Goal: Transaction & Acquisition: Purchase product/service

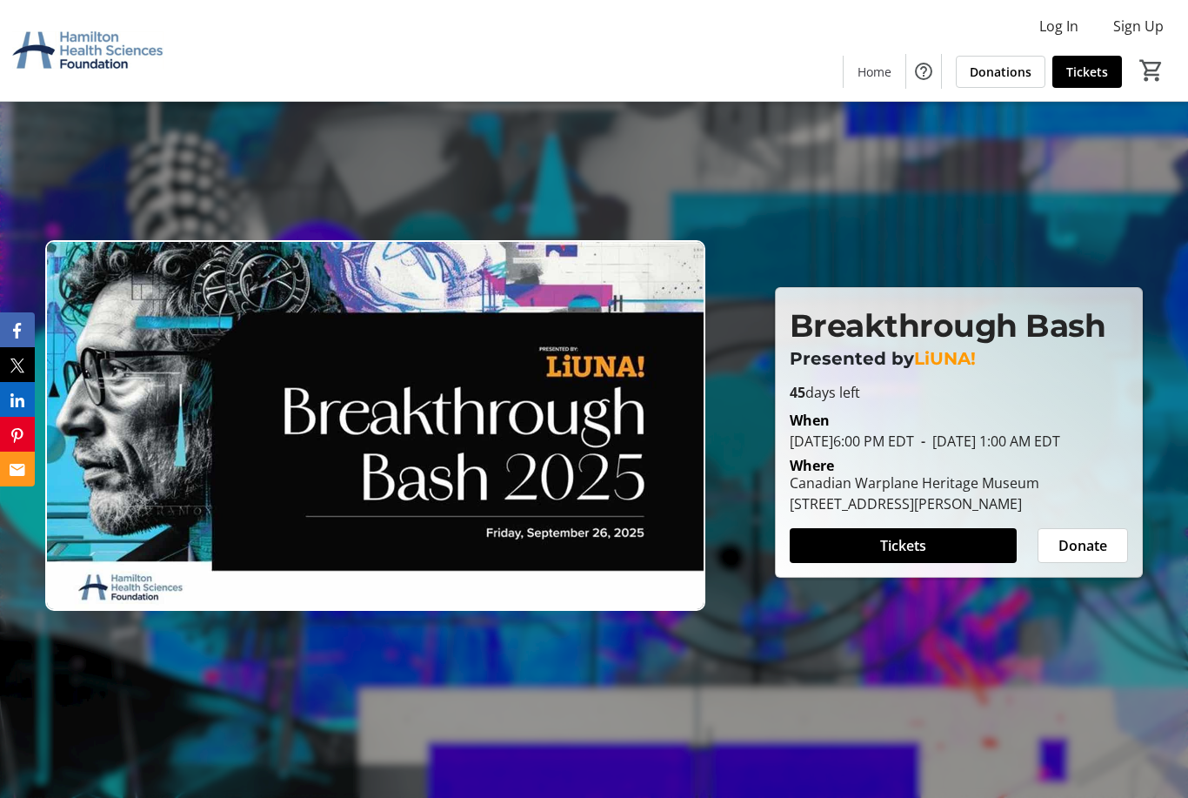
scroll to position [9, 0]
click at [947, 566] on span at bounding box center [903, 545] width 227 height 42
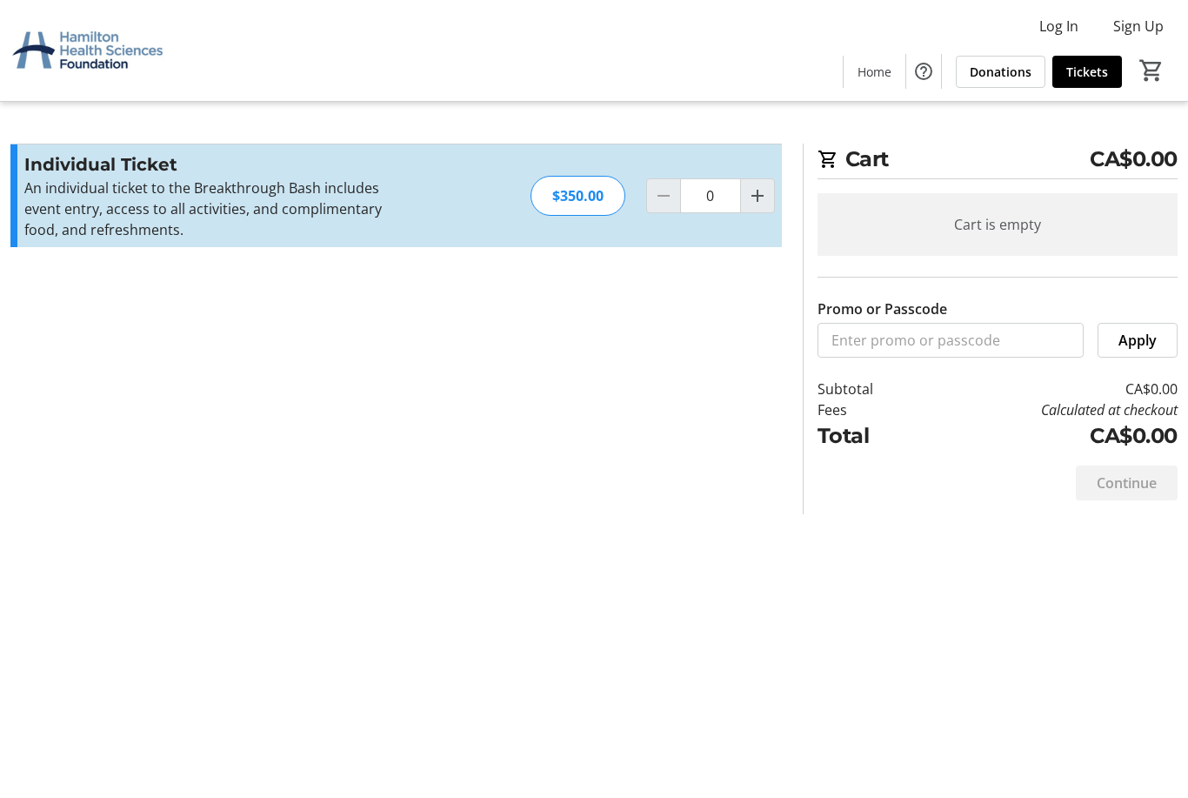
click at [765, 193] on mat-icon "Increment by one" at bounding box center [757, 195] width 21 height 21
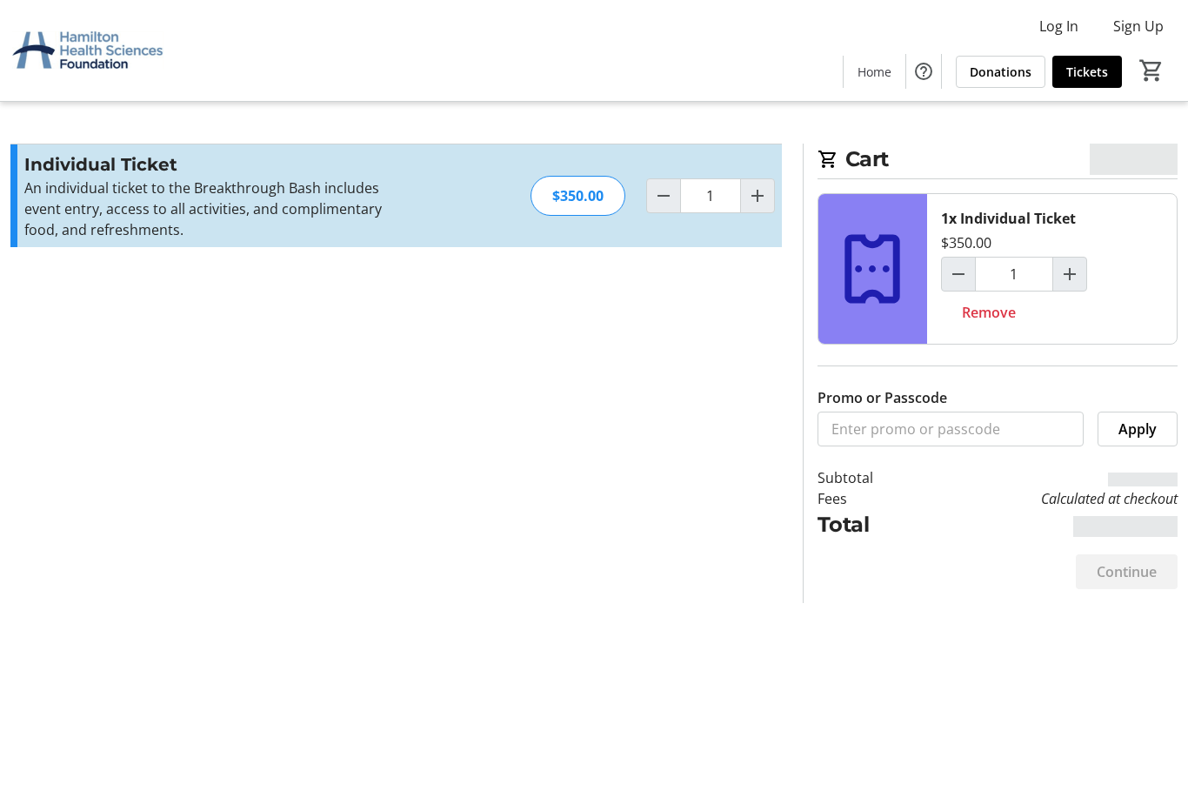
click at [764, 206] on span "Increment by one" at bounding box center [757, 195] width 33 height 33
type input "2"
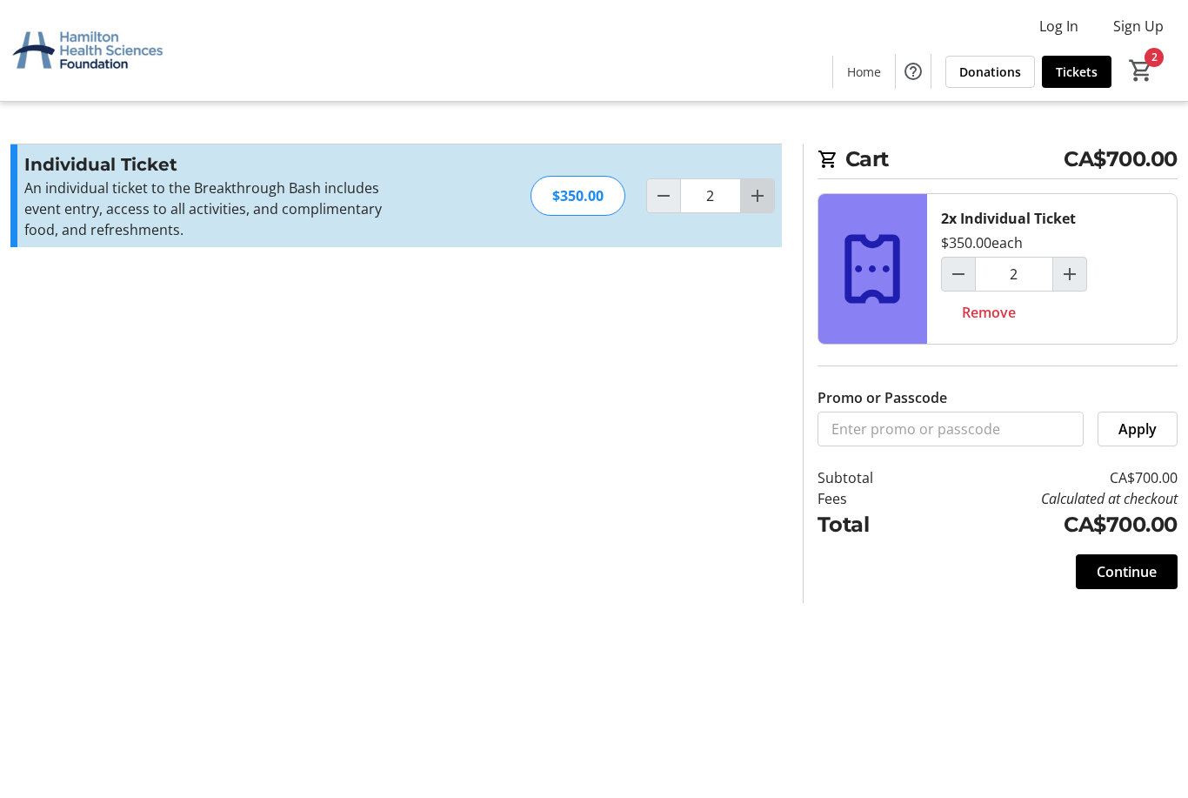
click at [766, 193] on mat-icon "Increment by one" at bounding box center [757, 195] width 21 height 21
type input "3"
click at [1116, 578] on span "Continue" at bounding box center [1127, 571] width 60 height 21
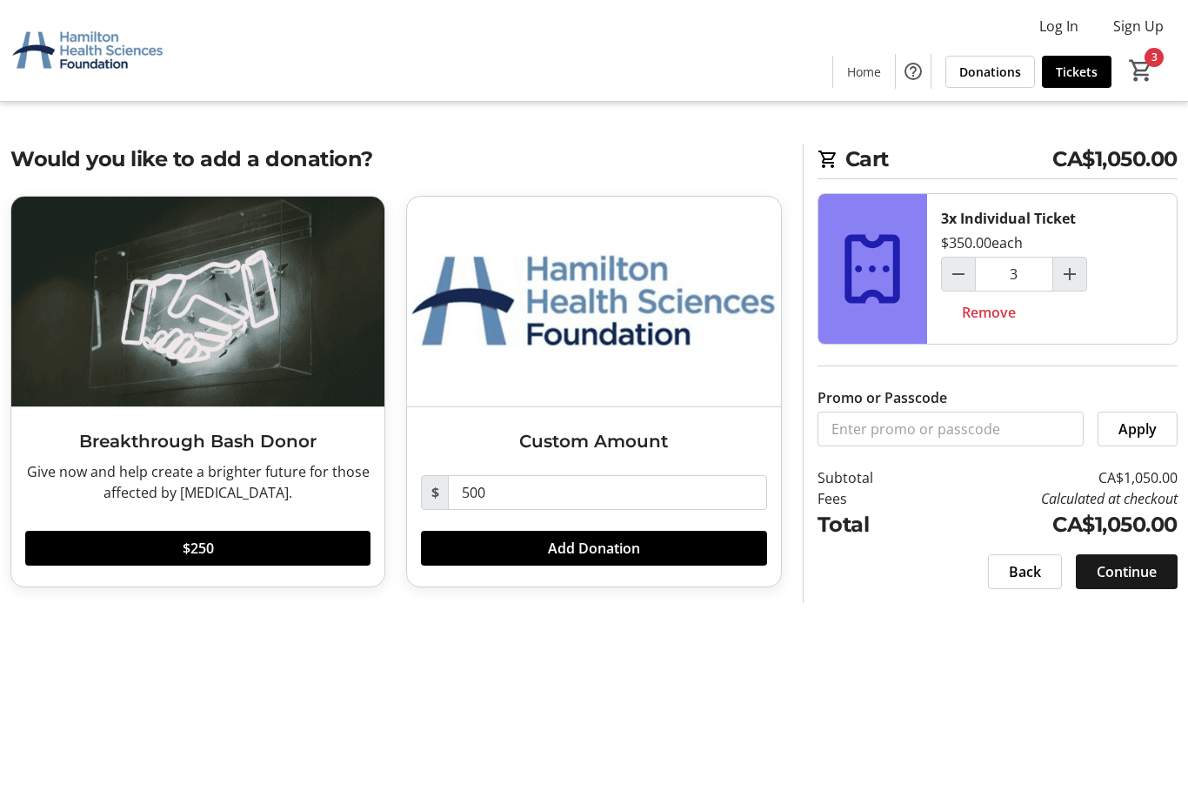
click at [1133, 572] on span "Continue" at bounding box center [1127, 571] width 60 height 21
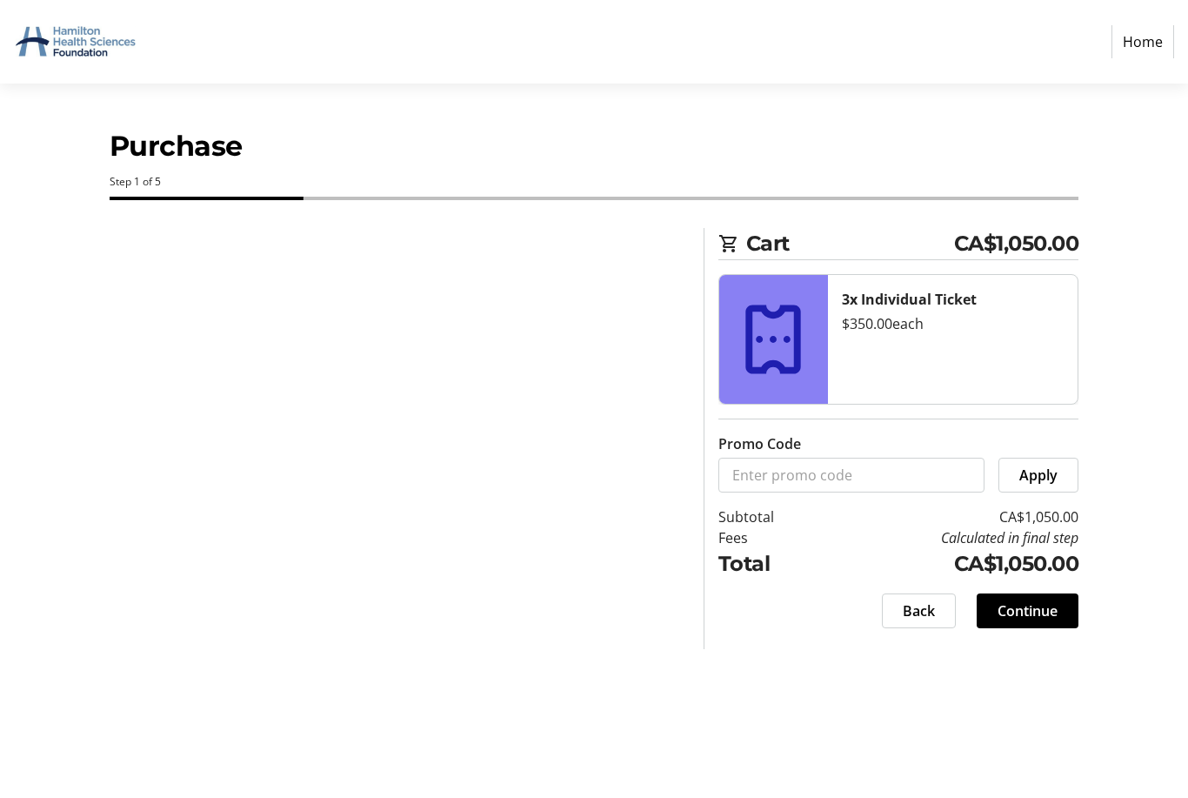
select select "CA"
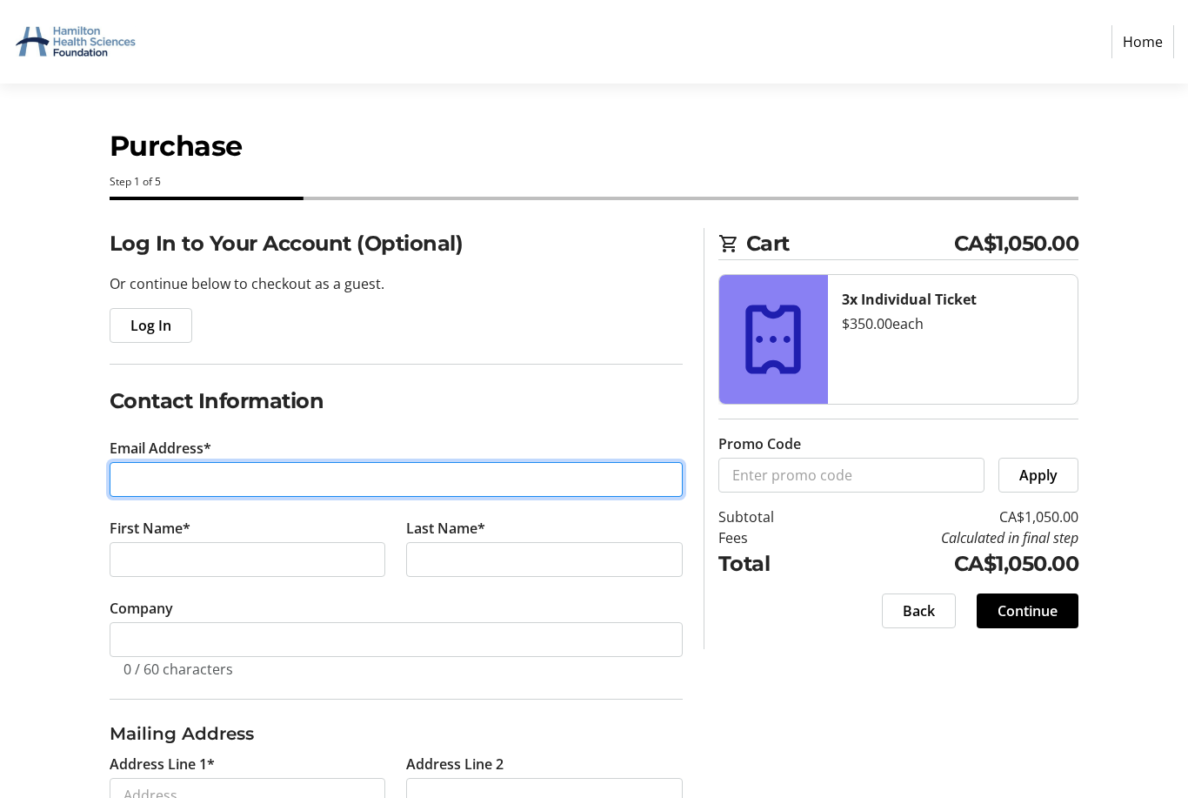
click at [148, 471] on input "Email Address*" at bounding box center [396, 479] width 573 height 35
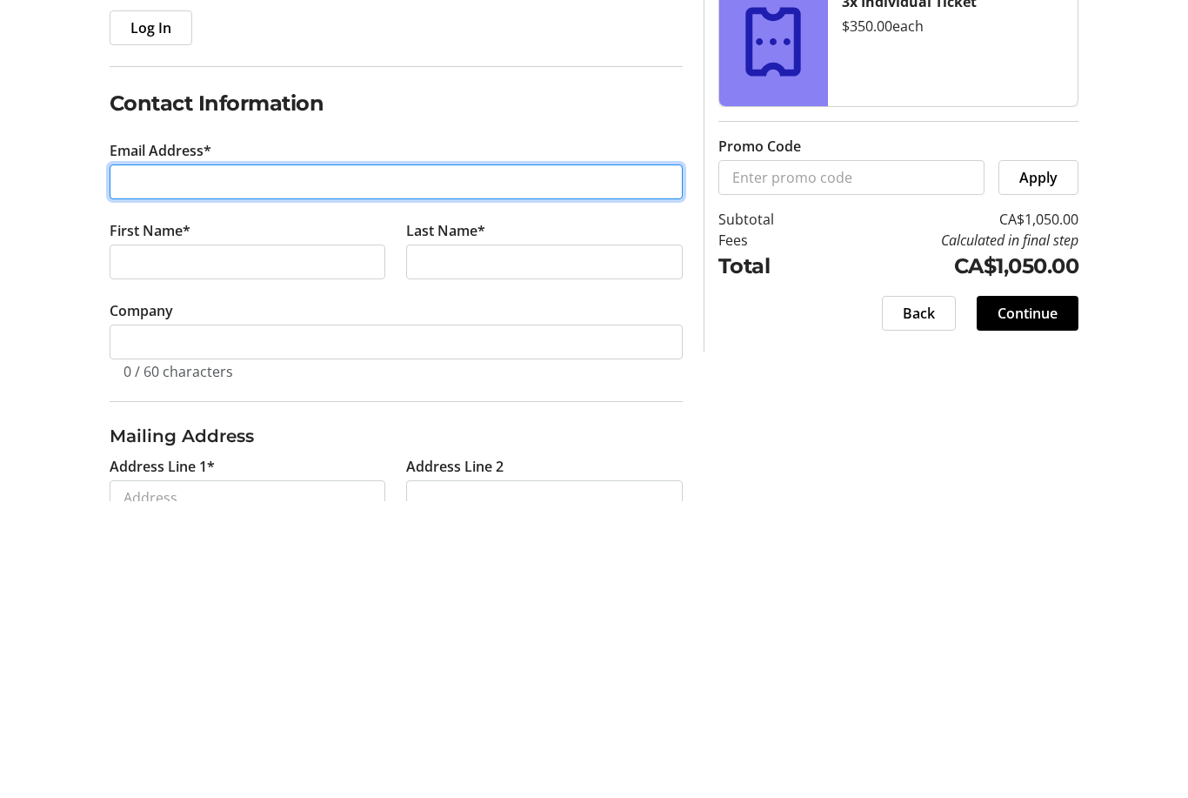
type input "smilliejoan@gmail.com"
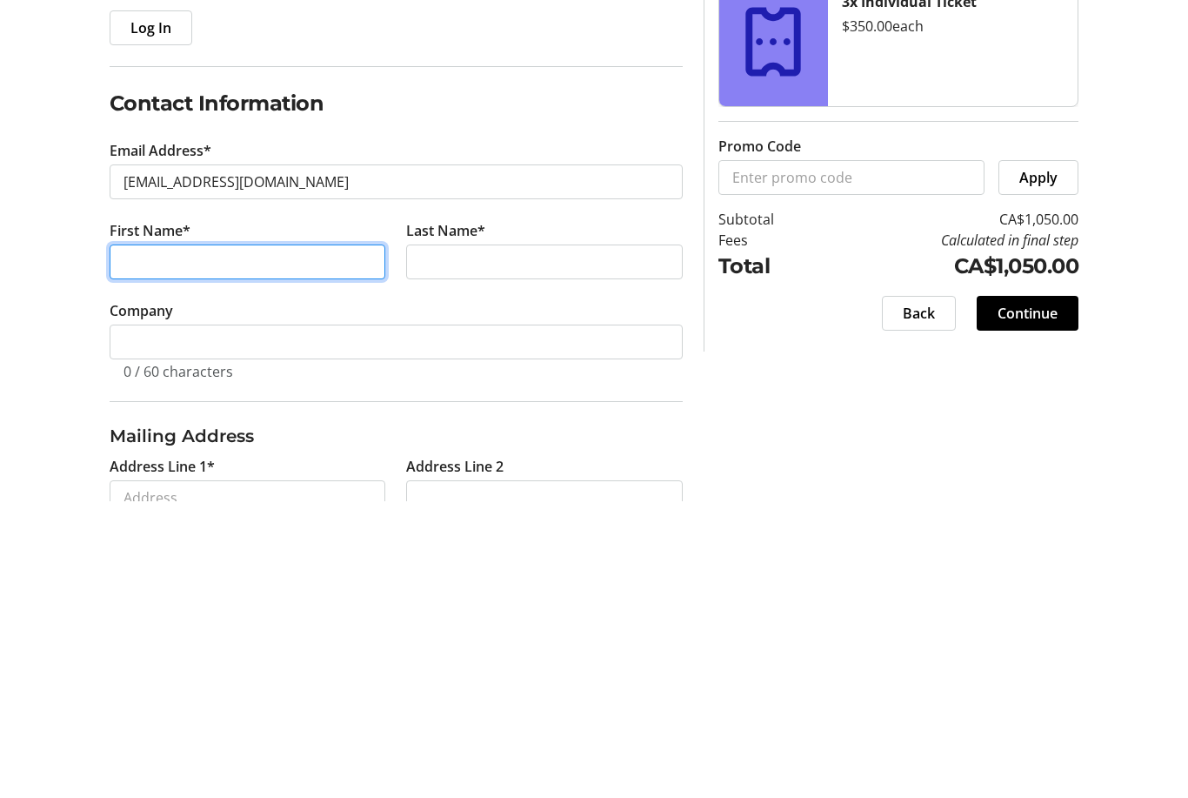
type input "Joan"
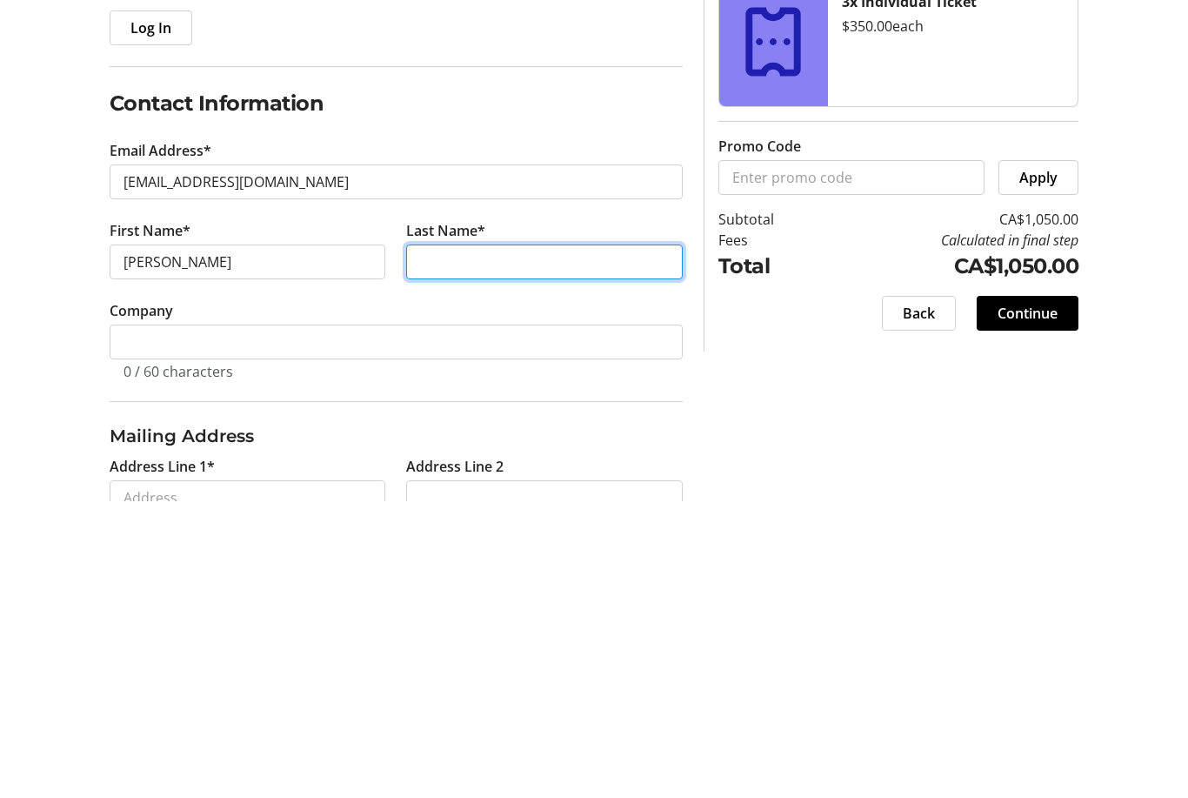
type input "Mitchell"
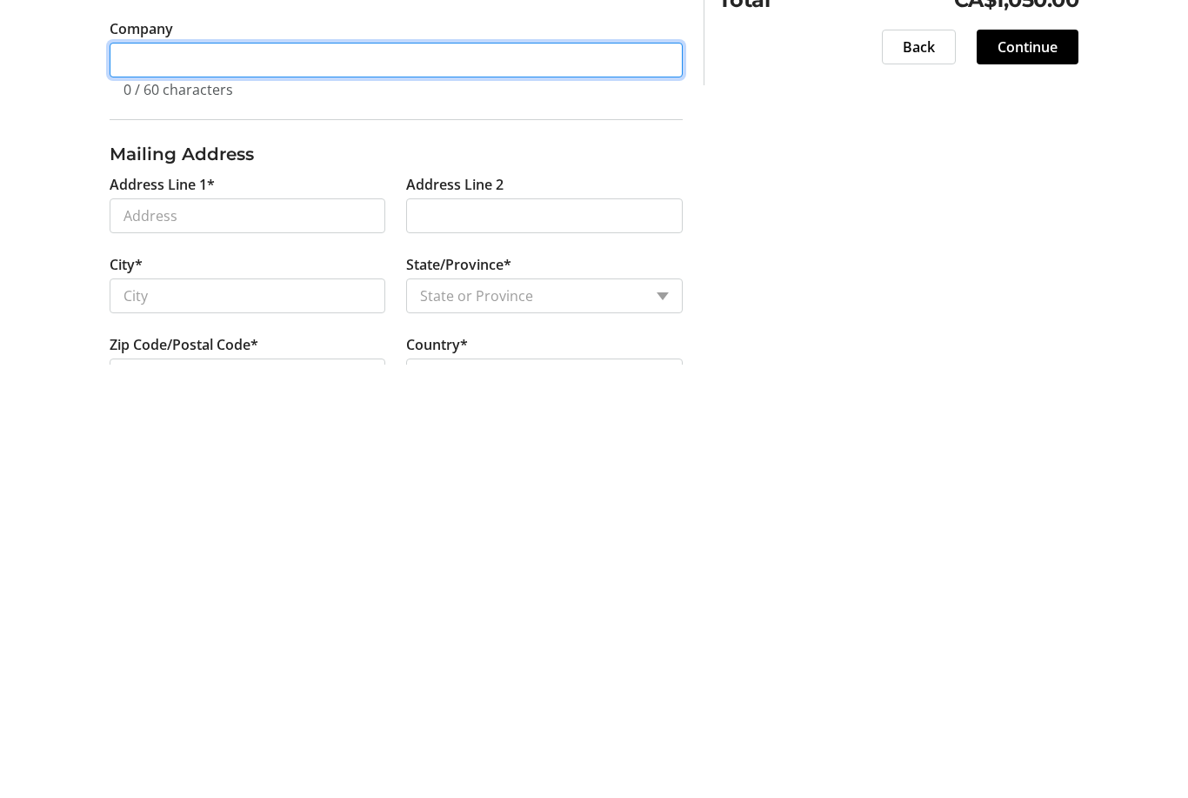
scroll to position [152, 0]
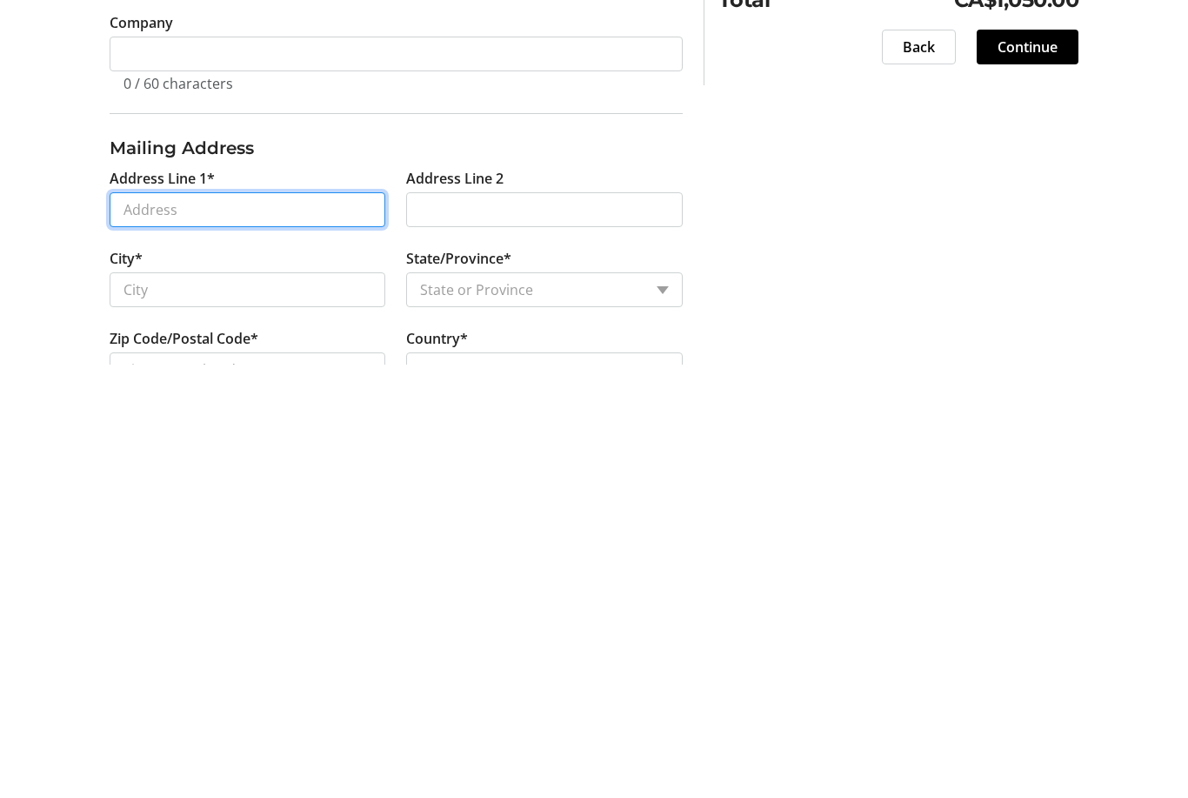
click at [174, 625] on input "Address Line 1*" at bounding box center [248, 642] width 277 height 35
type input "Heritage Place"
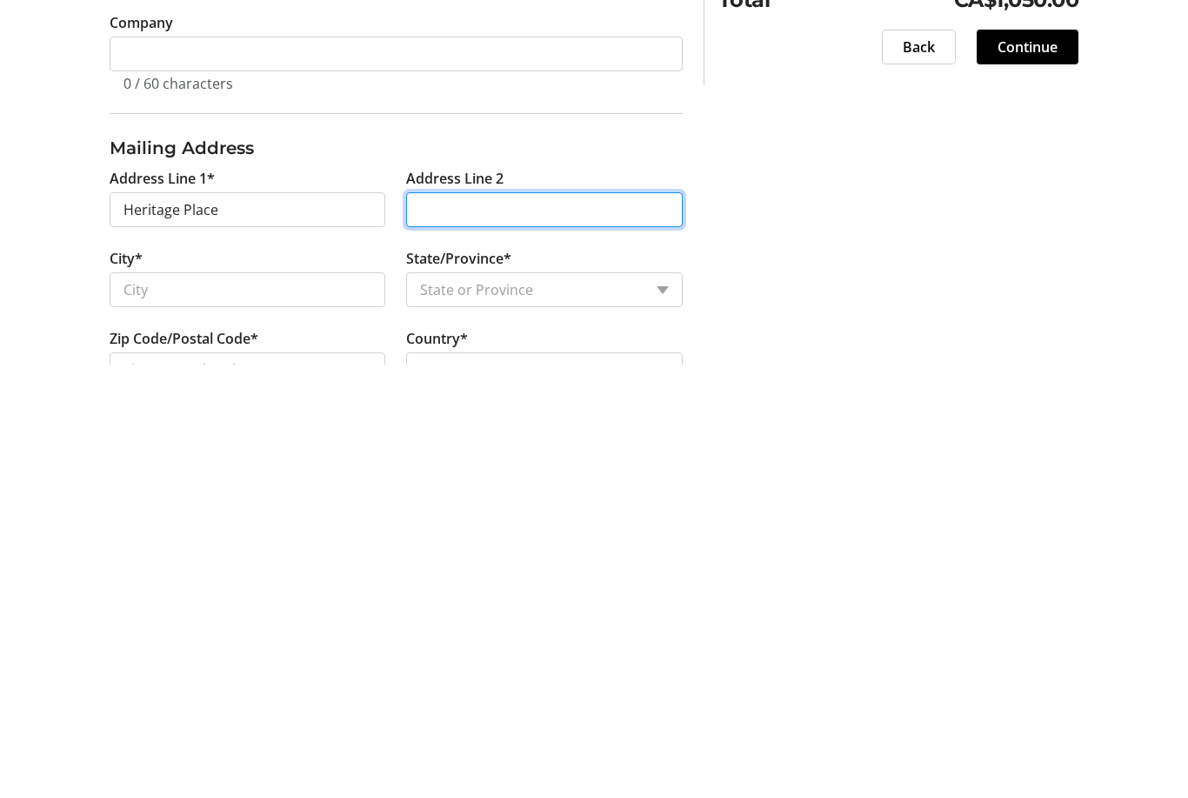
type input "B-23, 4081 Kilmer Drive,"
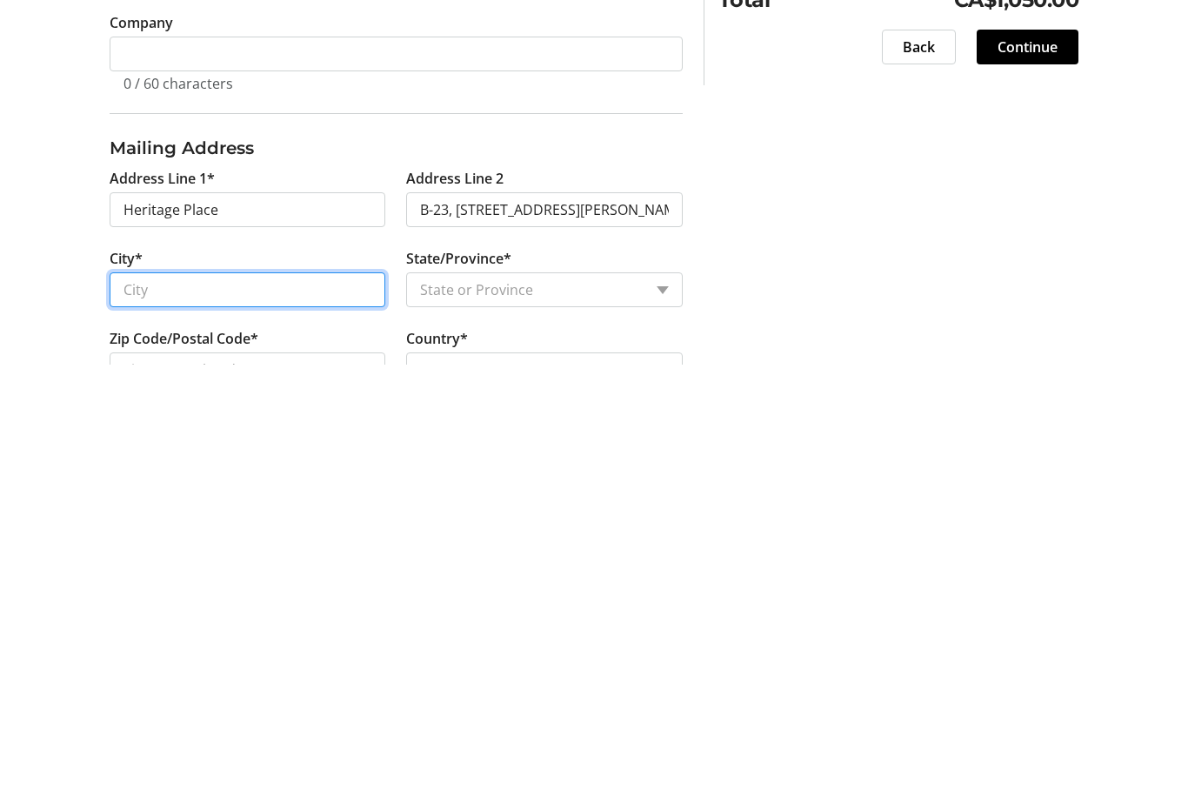
type input "Burlington"
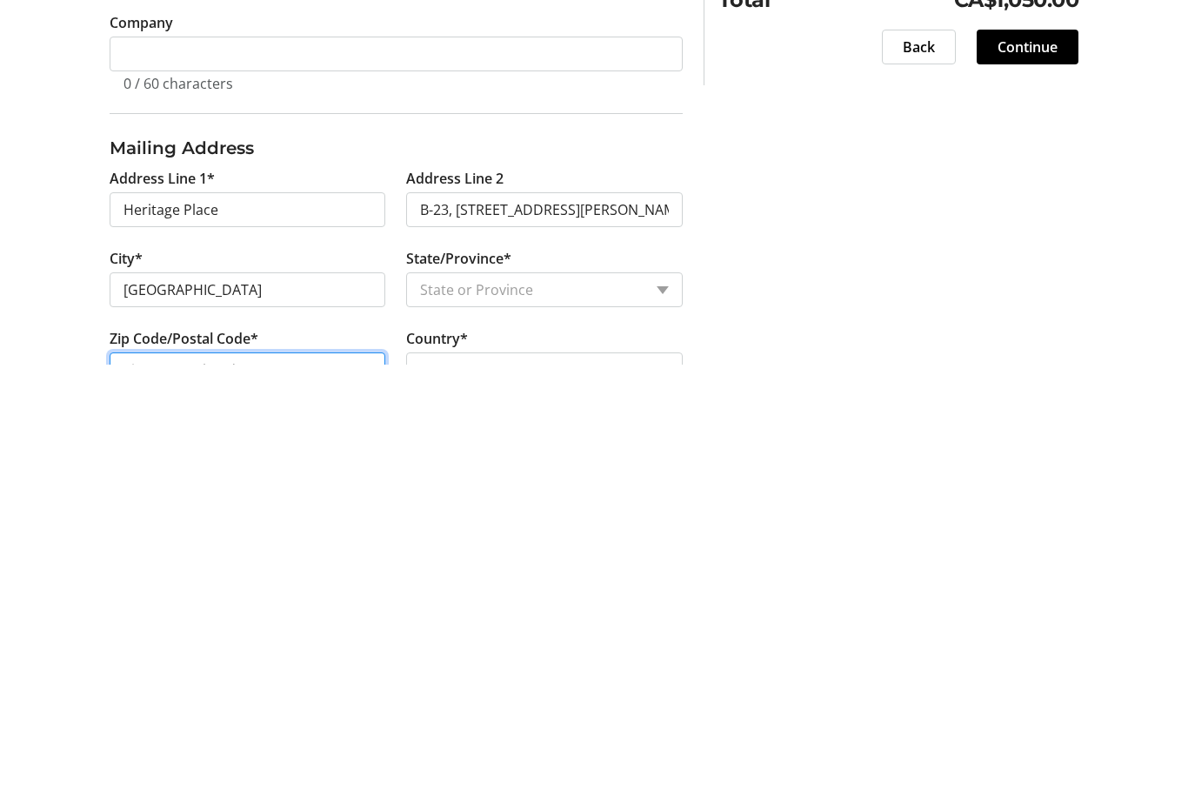
type input "L7M 5B6"
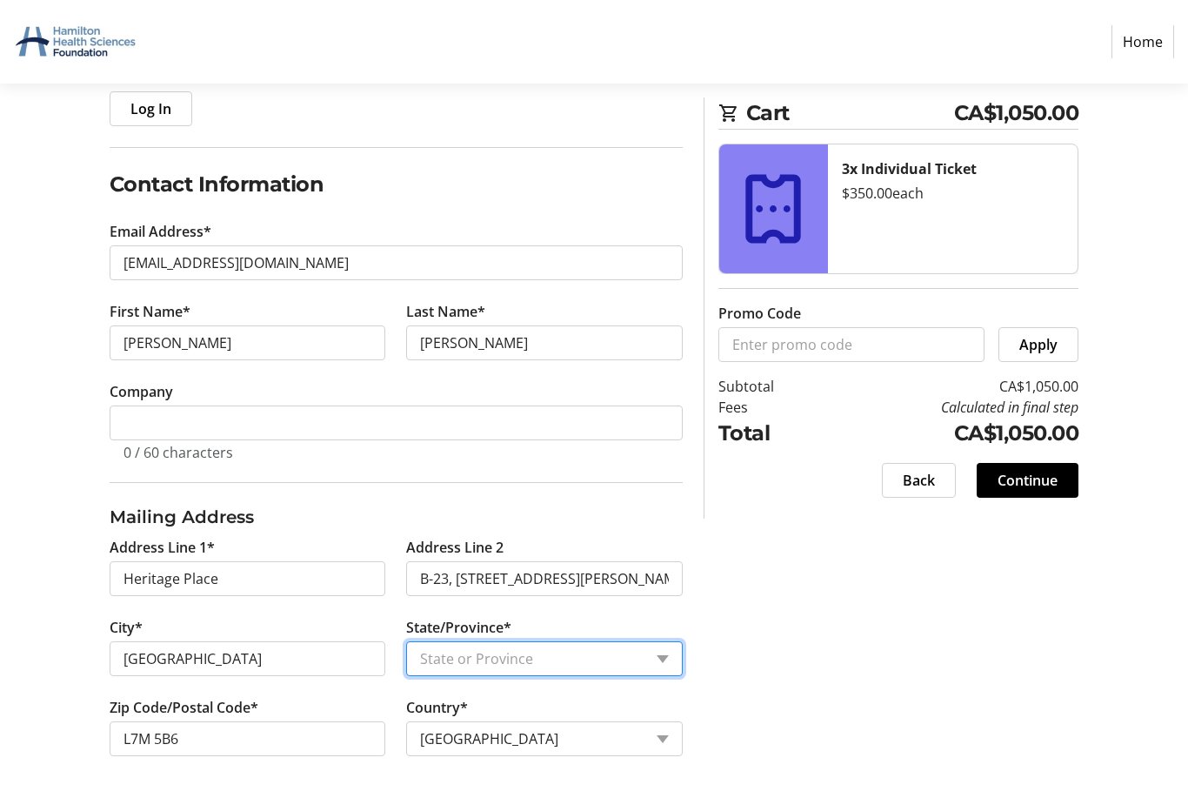
click at [669, 658] on select "State or Province State or Province Alberta British Columbia Manitoba New Bruns…" at bounding box center [544, 658] width 277 height 35
select select "ON"
click at [1037, 484] on span "Continue" at bounding box center [1028, 480] width 60 height 21
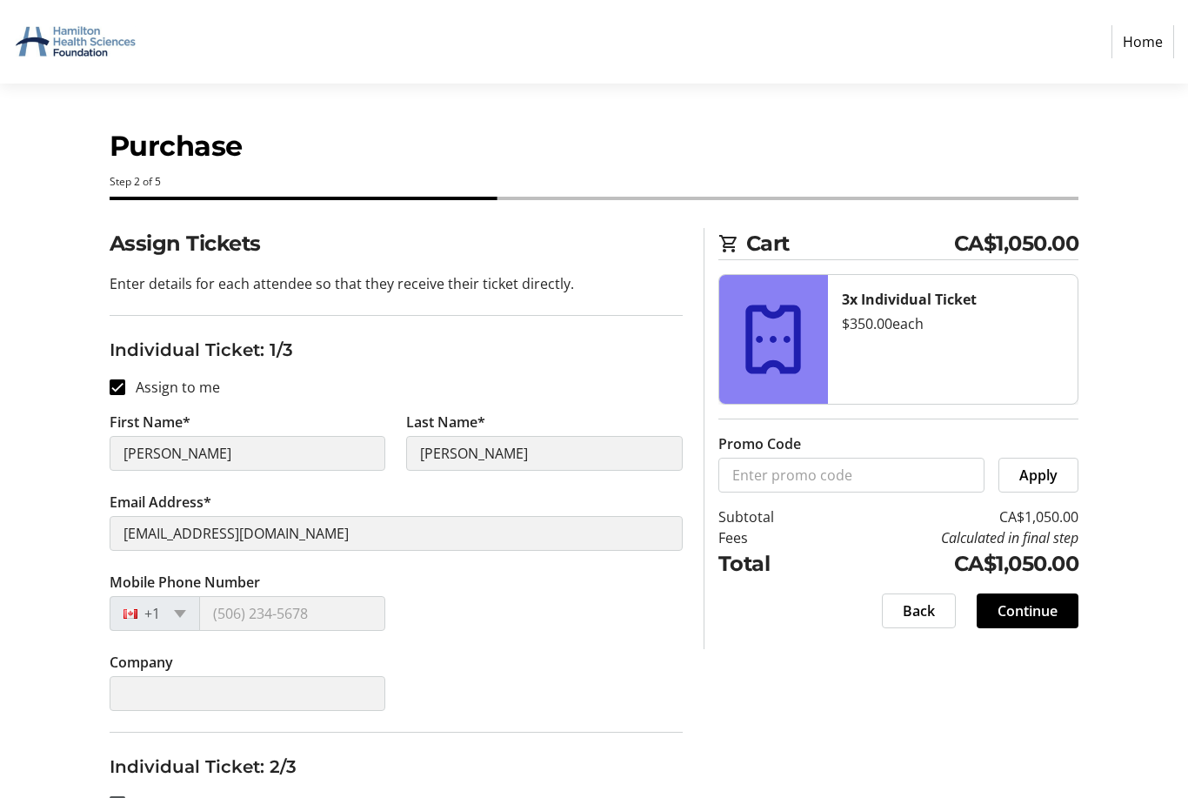
click at [1028, 607] on span "Continue" at bounding box center [1028, 610] width 60 height 21
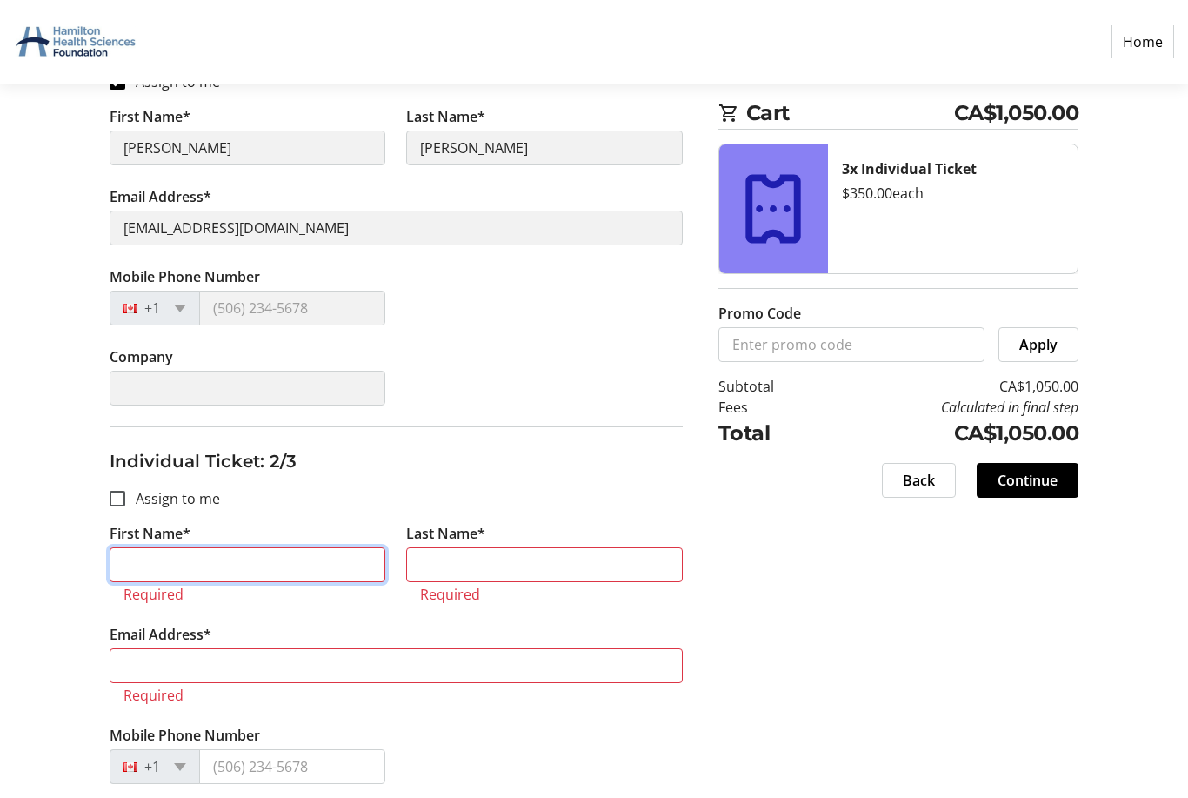
scroll to position [305, 0]
click at [213, 564] on input "First Name*" at bounding box center [248, 564] width 277 height 35
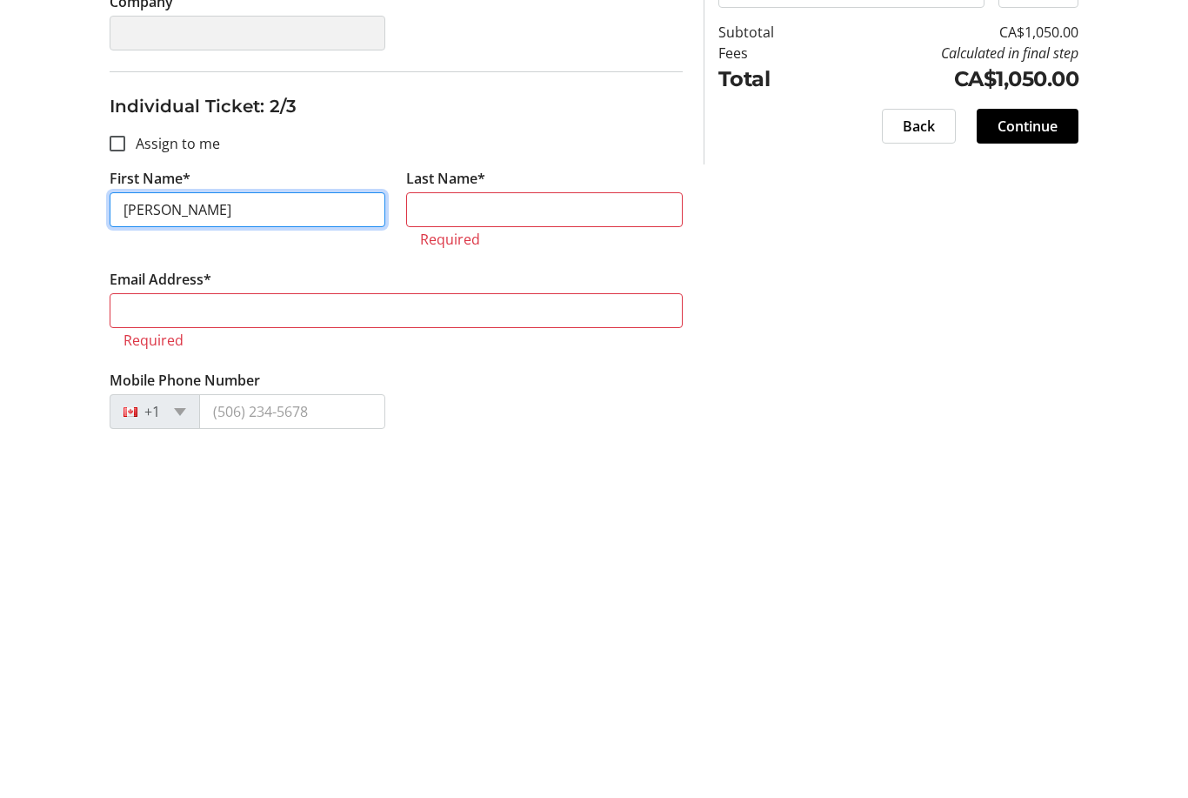
type input "Gordon"
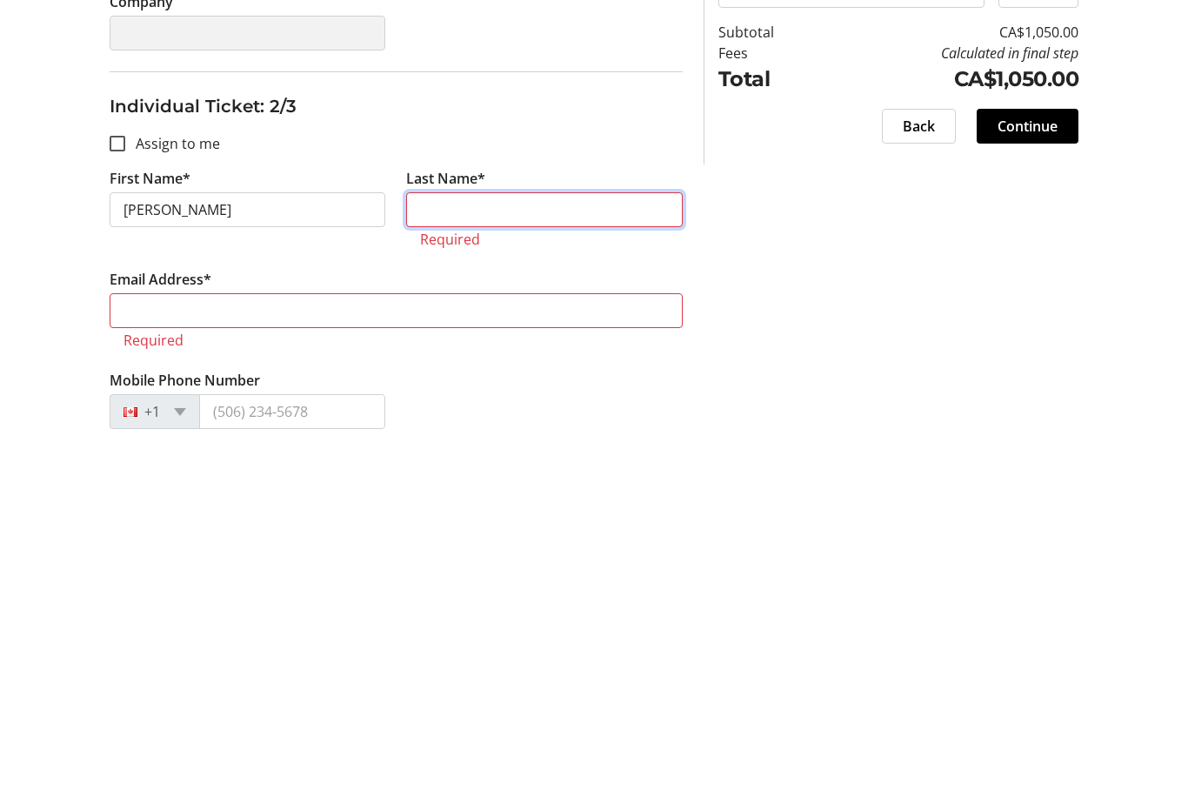
click at [480, 547] on input "Last Name*" at bounding box center [544, 564] width 277 height 35
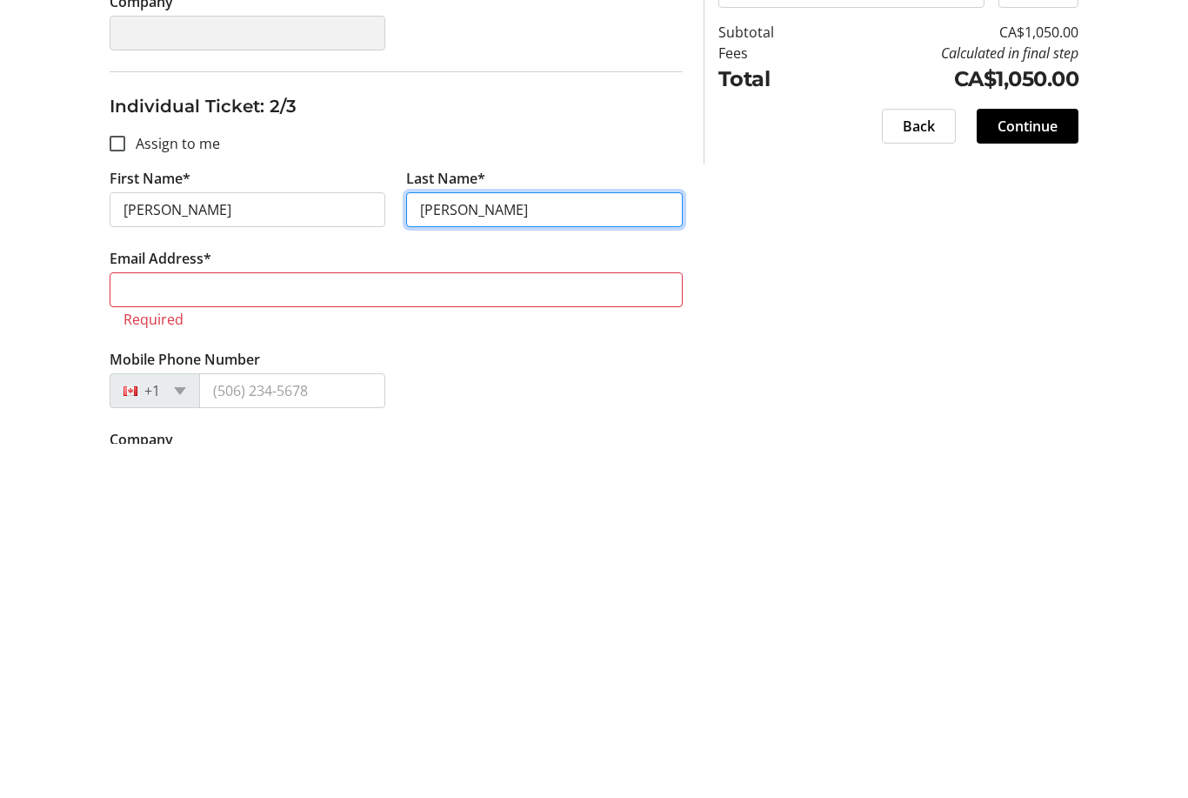
type input "Burt"
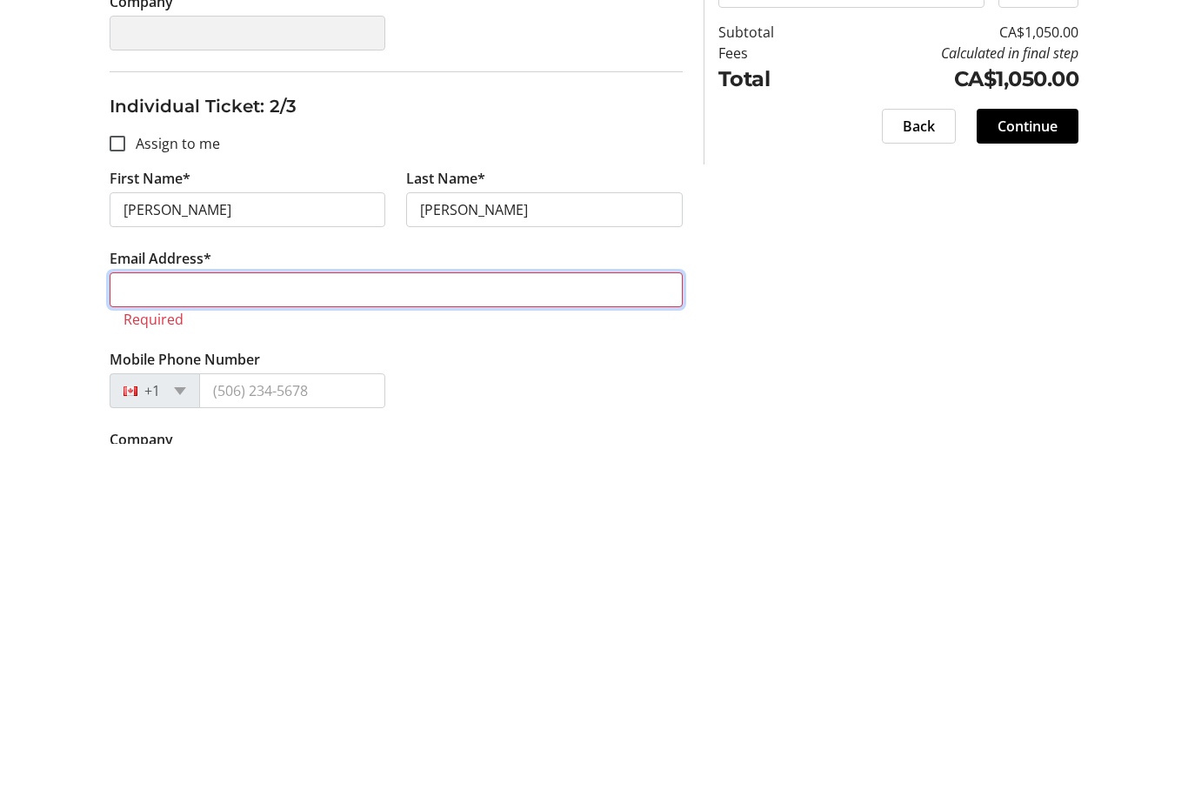
click at [145, 627] on input "Email Address*" at bounding box center [396, 644] width 573 height 35
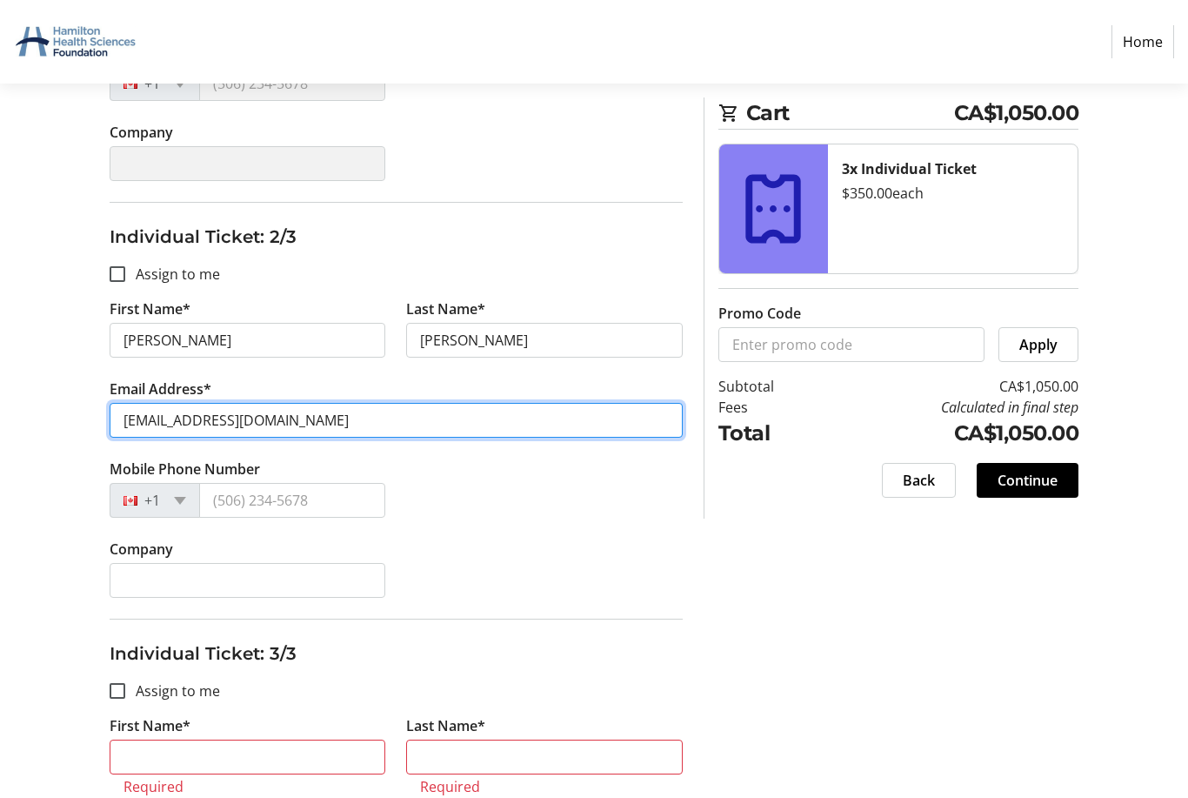
scroll to position [509, 0]
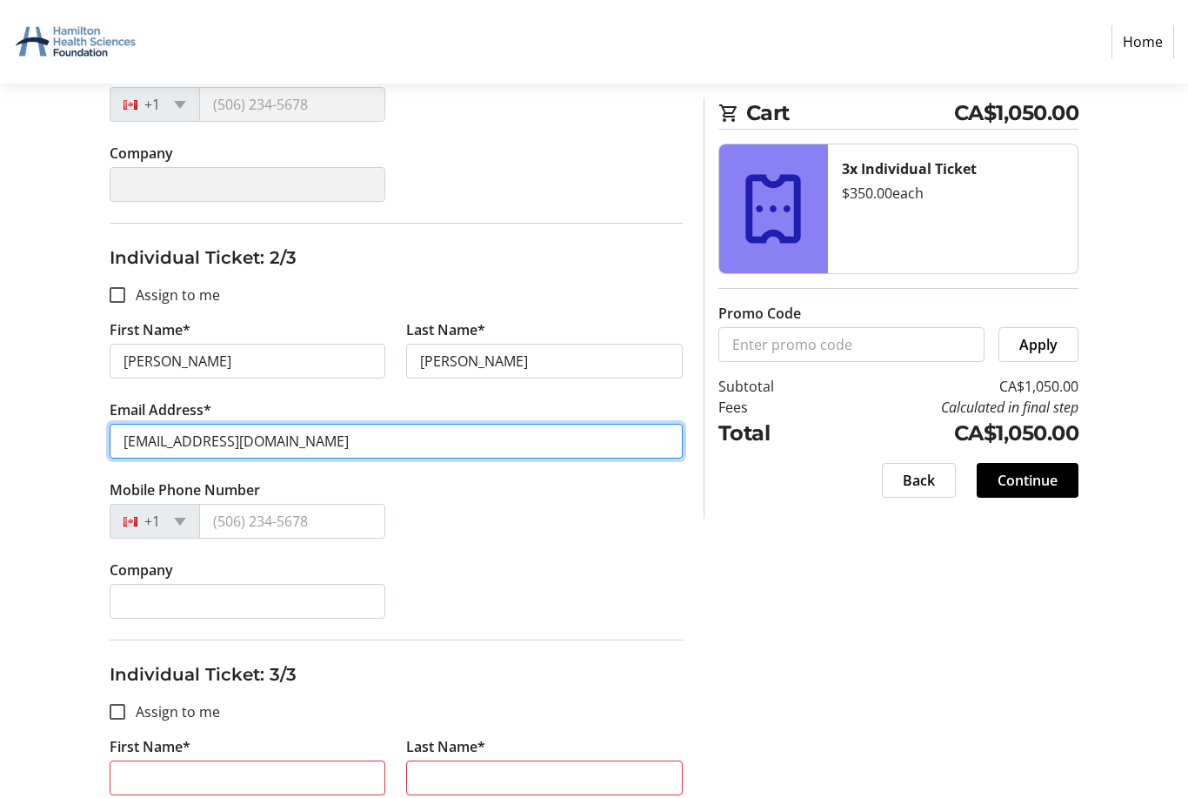
type input "groyb67@gmail.com"
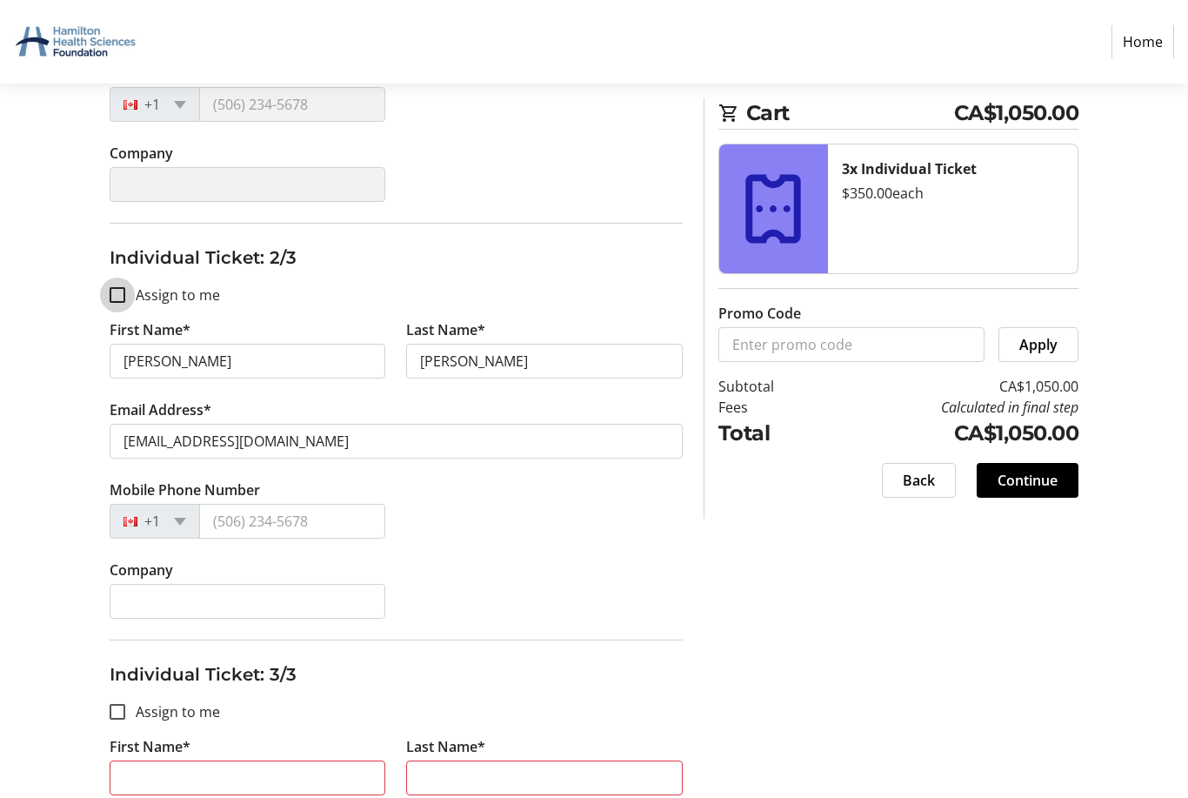
click at [118, 297] on input "Assign to me" at bounding box center [118, 295] width 16 height 16
checkbox input "true"
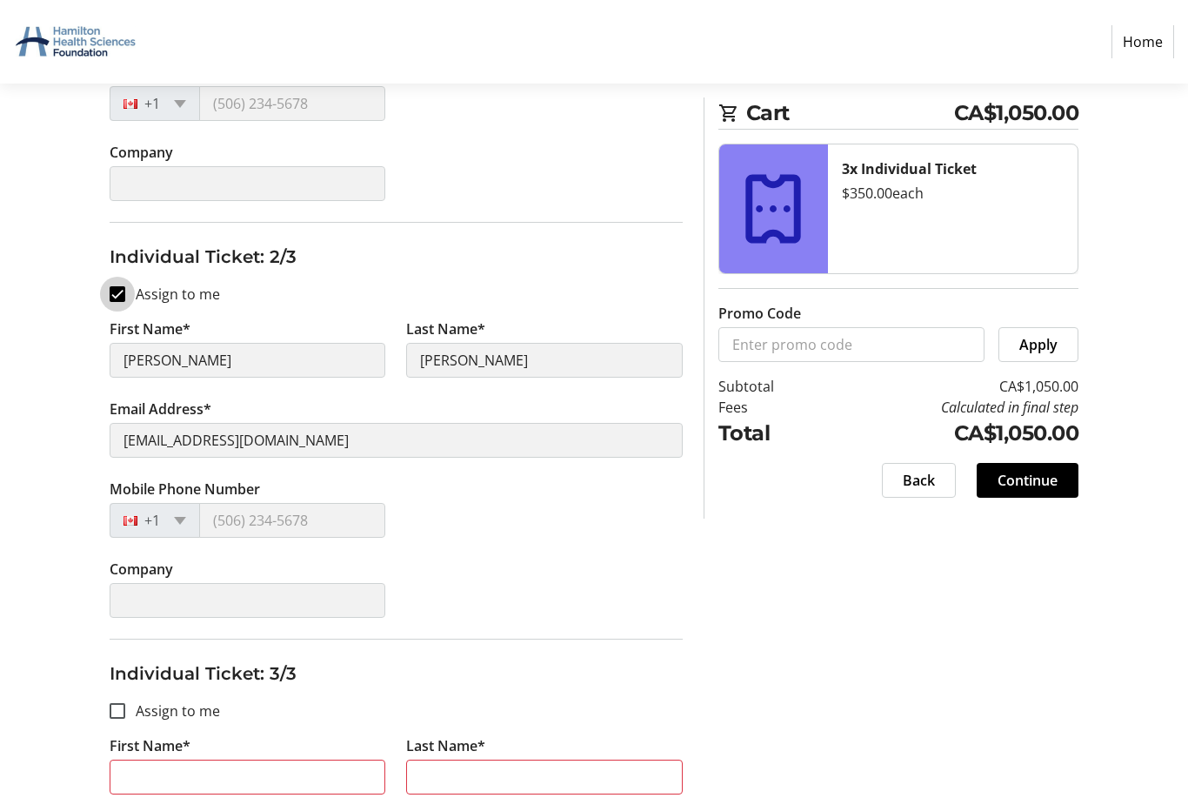
type input "Joan"
type input "Mitchell"
type input "smilliejoan@gmail.com"
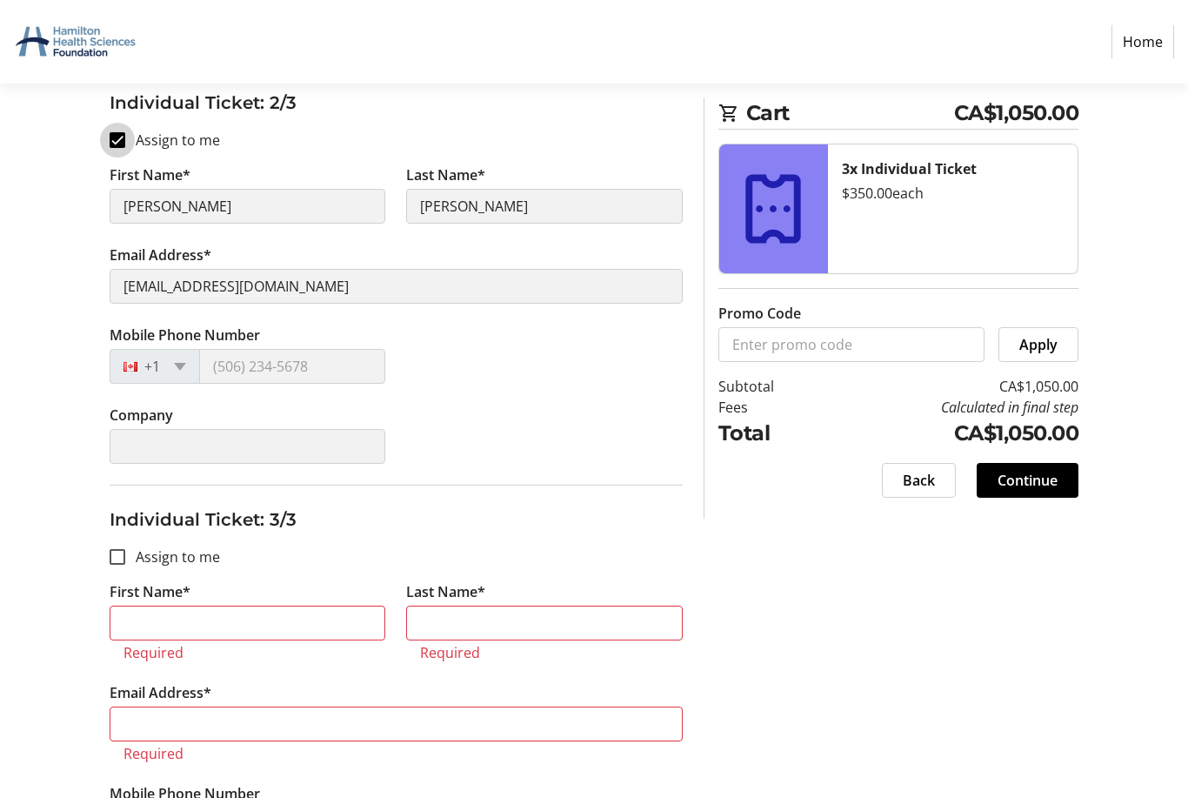
scroll to position [664, 0]
click at [129, 563] on div at bounding box center [118, 557] width 42 height 42
checkbox input "true"
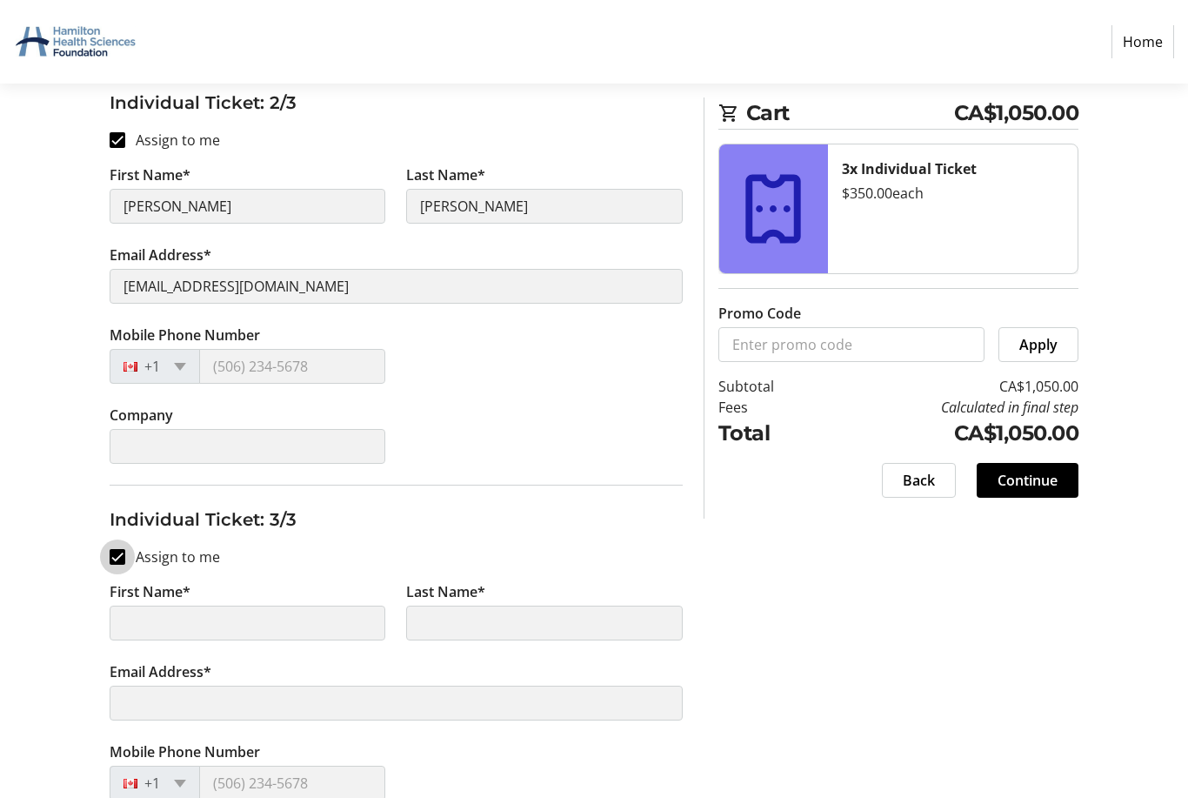
type input "Joan"
type input "Mitchell"
type input "smilliejoan@gmail.com"
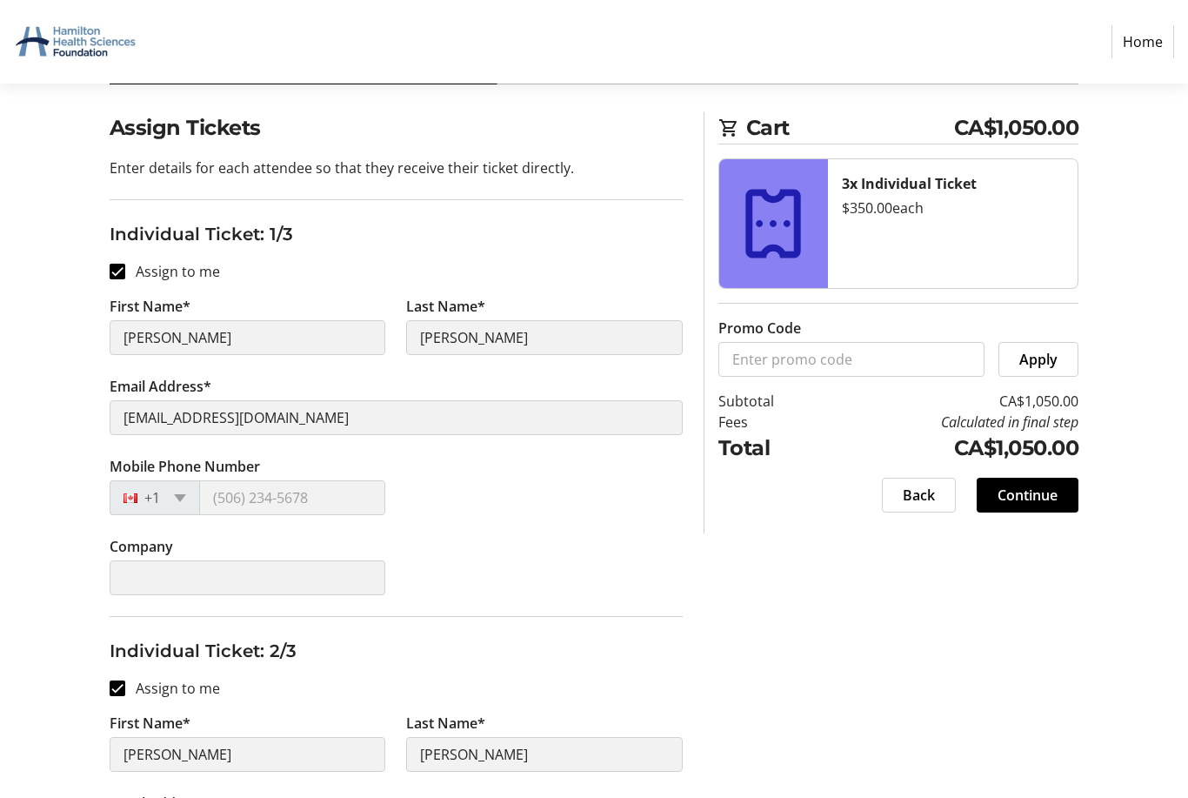
scroll to position [116, 0]
click at [134, 504] on div at bounding box center [135, 497] width 50 height 19
click at [128, 512] on div "+1" at bounding box center [135, 497] width 50 height 33
click at [130, 515] on tr-form-field "Mobile Phone Number +1" at bounding box center [247, 496] width 297 height 80
click at [272, 516] on tr-form-field "Mobile Phone Number +1" at bounding box center [247, 496] width 297 height 80
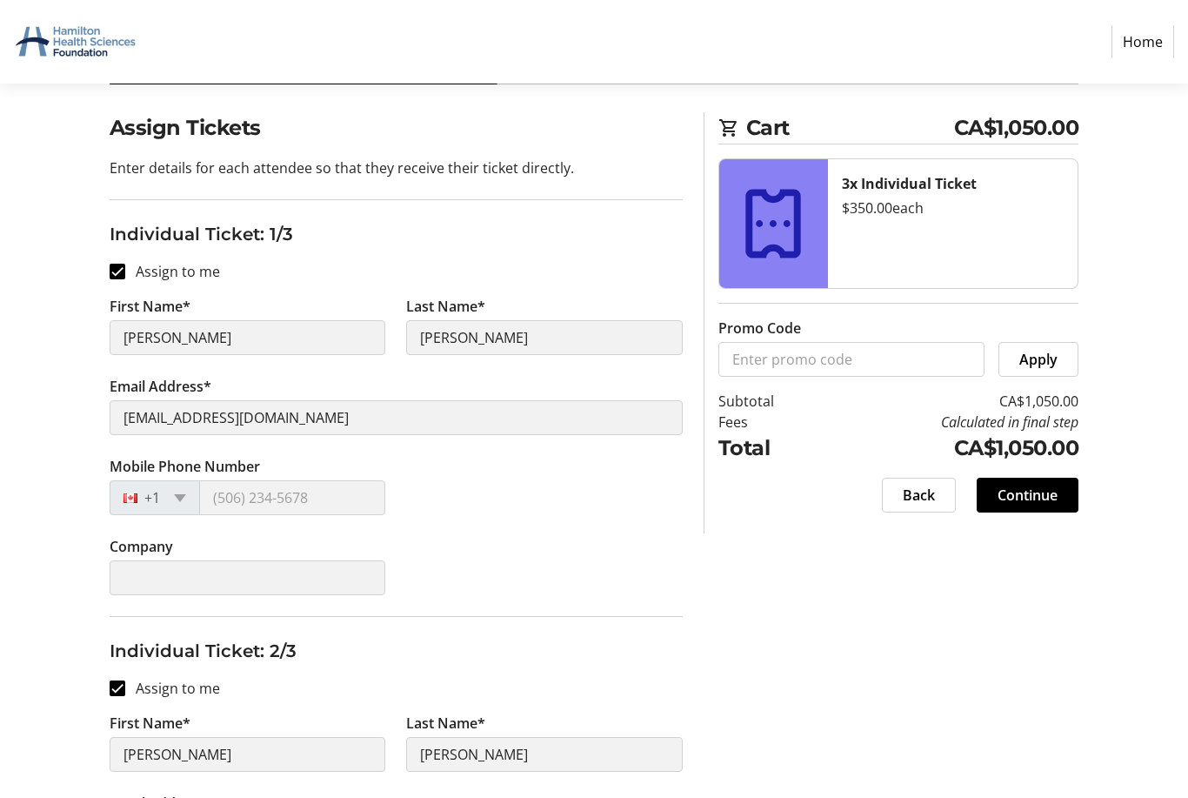
click at [192, 505] on div "+1" at bounding box center [155, 497] width 90 height 35
click at [136, 517] on tr-form-field "Mobile Phone Number +1" at bounding box center [247, 496] width 297 height 80
click at [164, 539] on label "Company" at bounding box center [141, 546] width 63 height 21
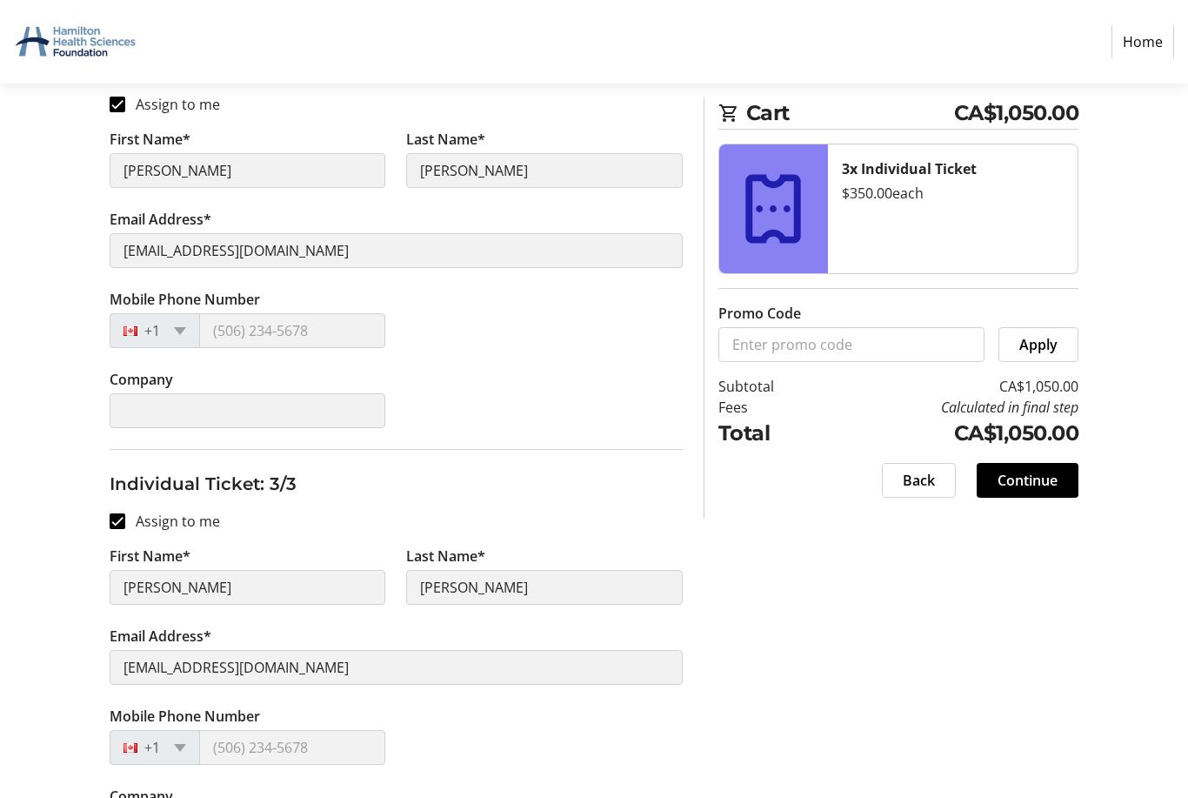
scroll to position [711, 0]
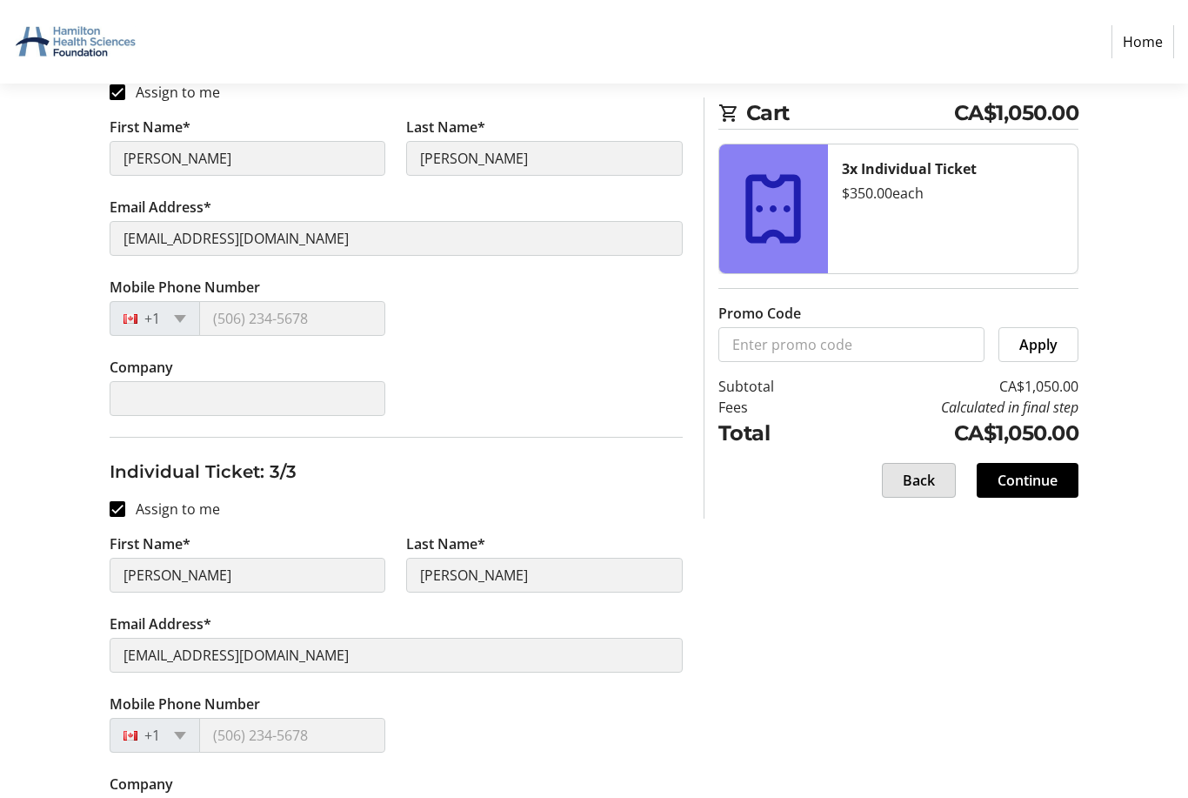
click at [912, 477] on span "Back" at bounding box center [919, 480] width 32 height 21
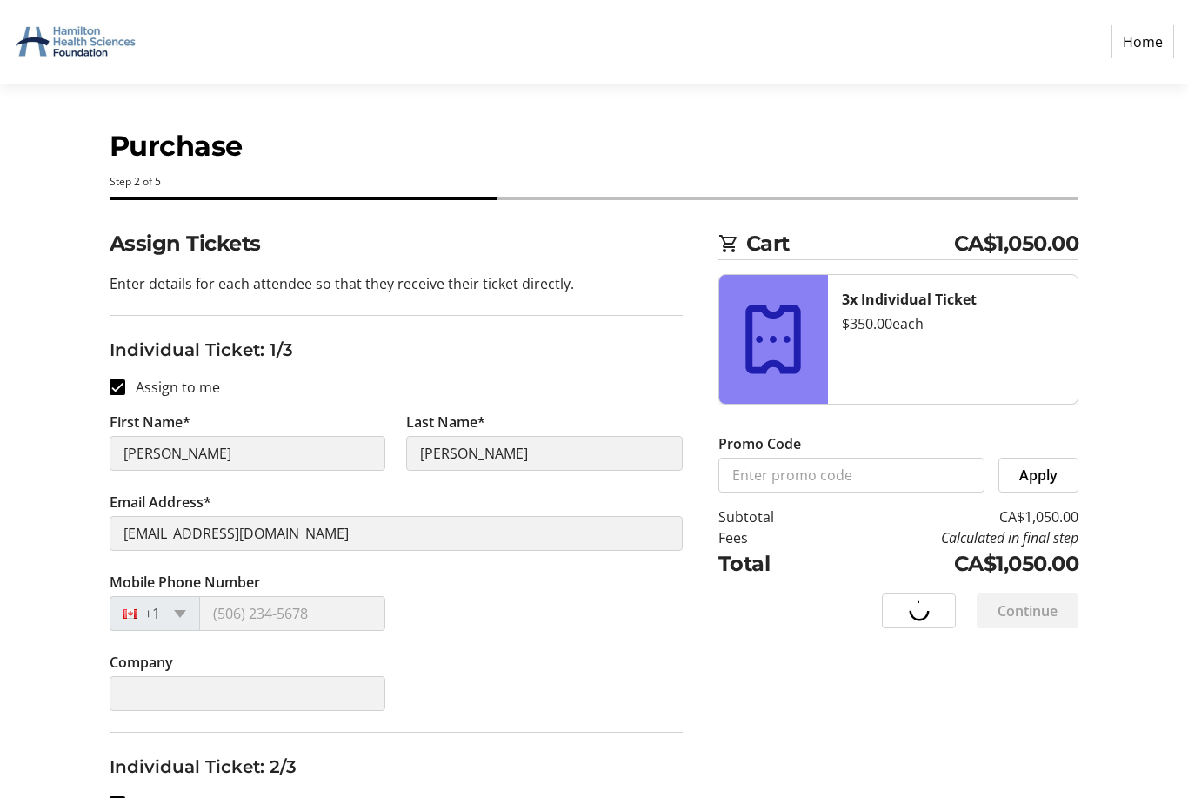
select select "ON"
select select "CA"
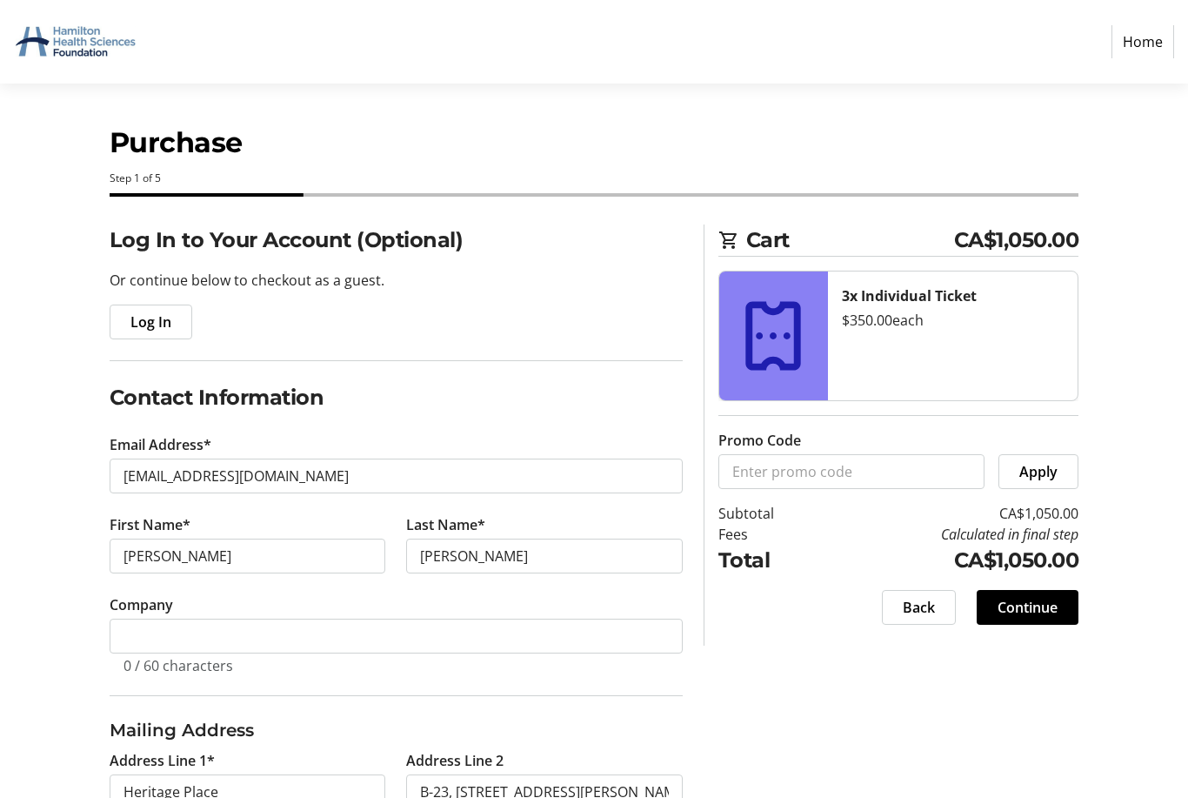
scroll to position [1, 0]
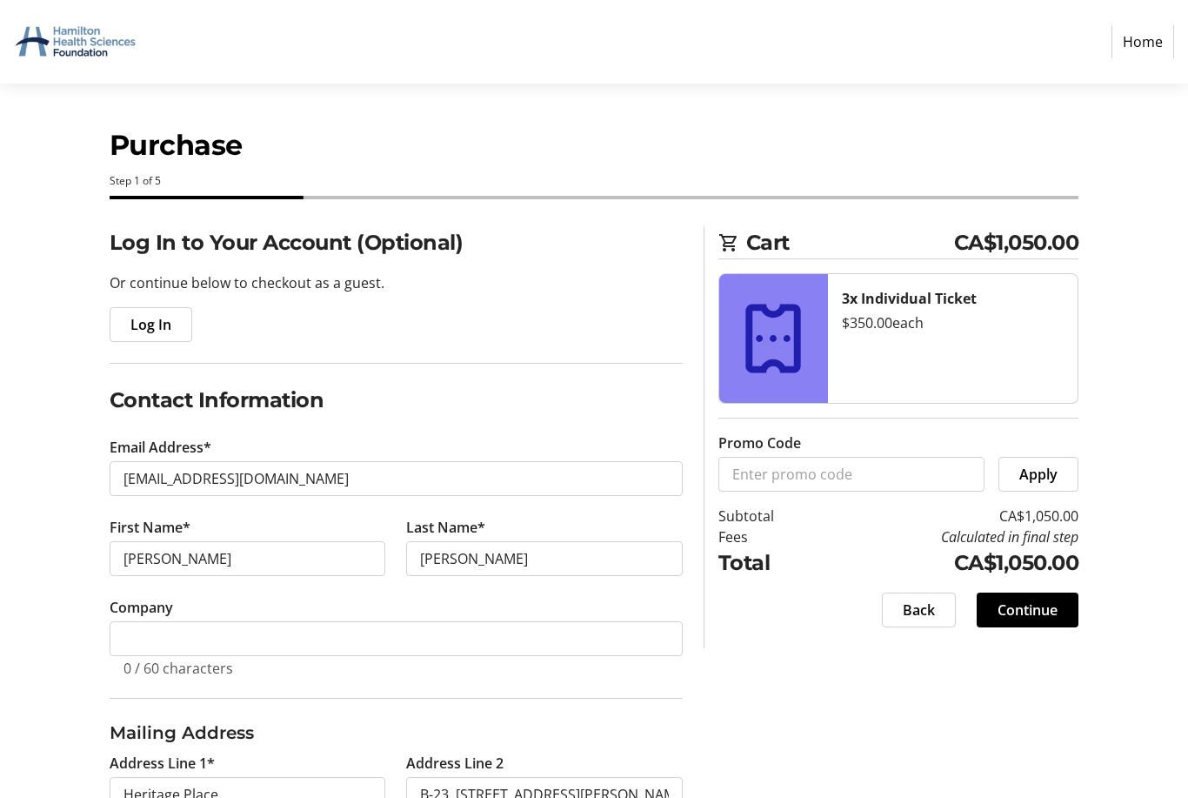
click at [916, 605] on span "Back" at bounding box center [919, 609] width 32 height 21
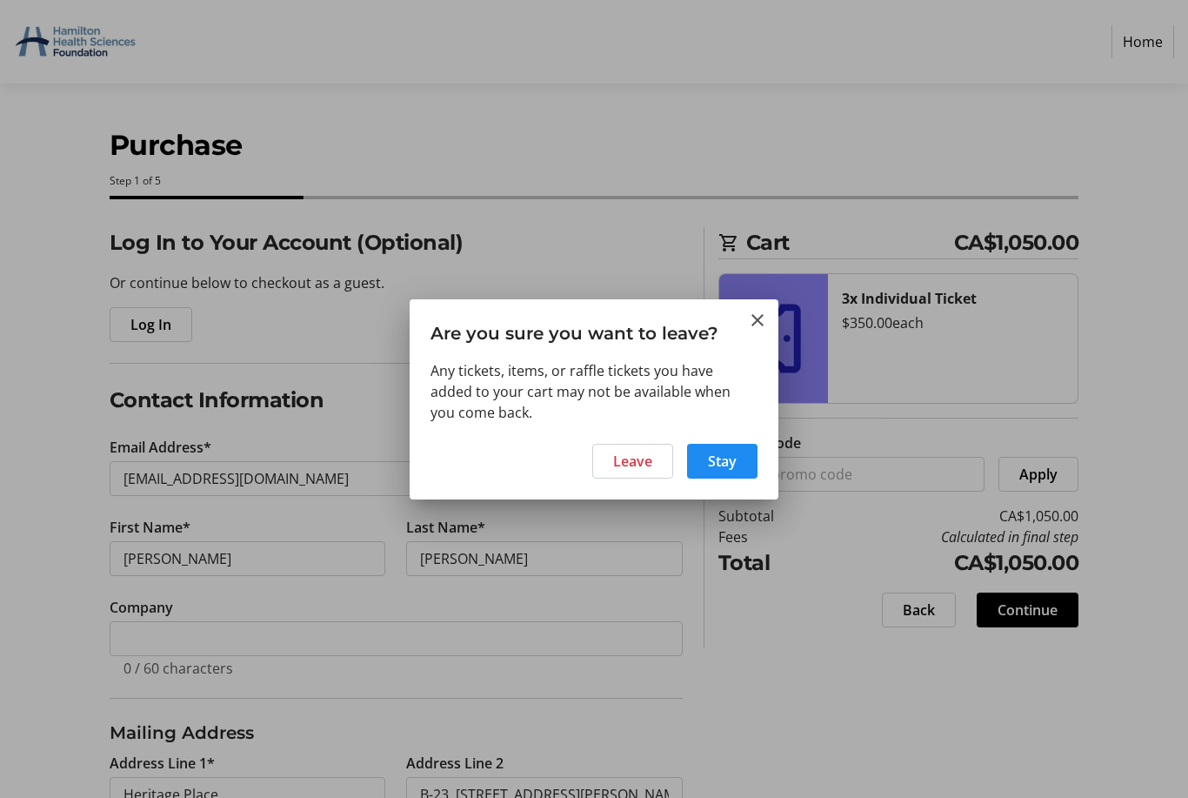
click at [723, 461] on span "Stay" at bounding box center [722, 461] width 29 height 21
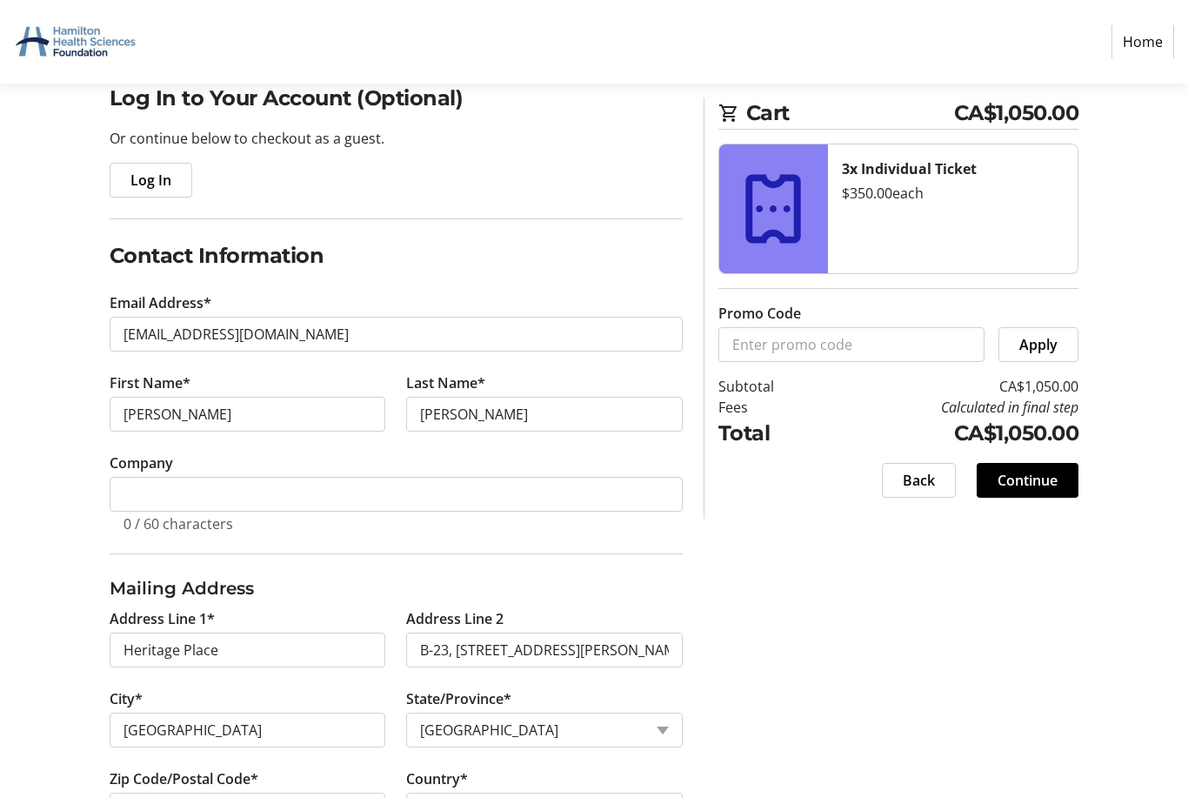
scroll to position [161, 0]
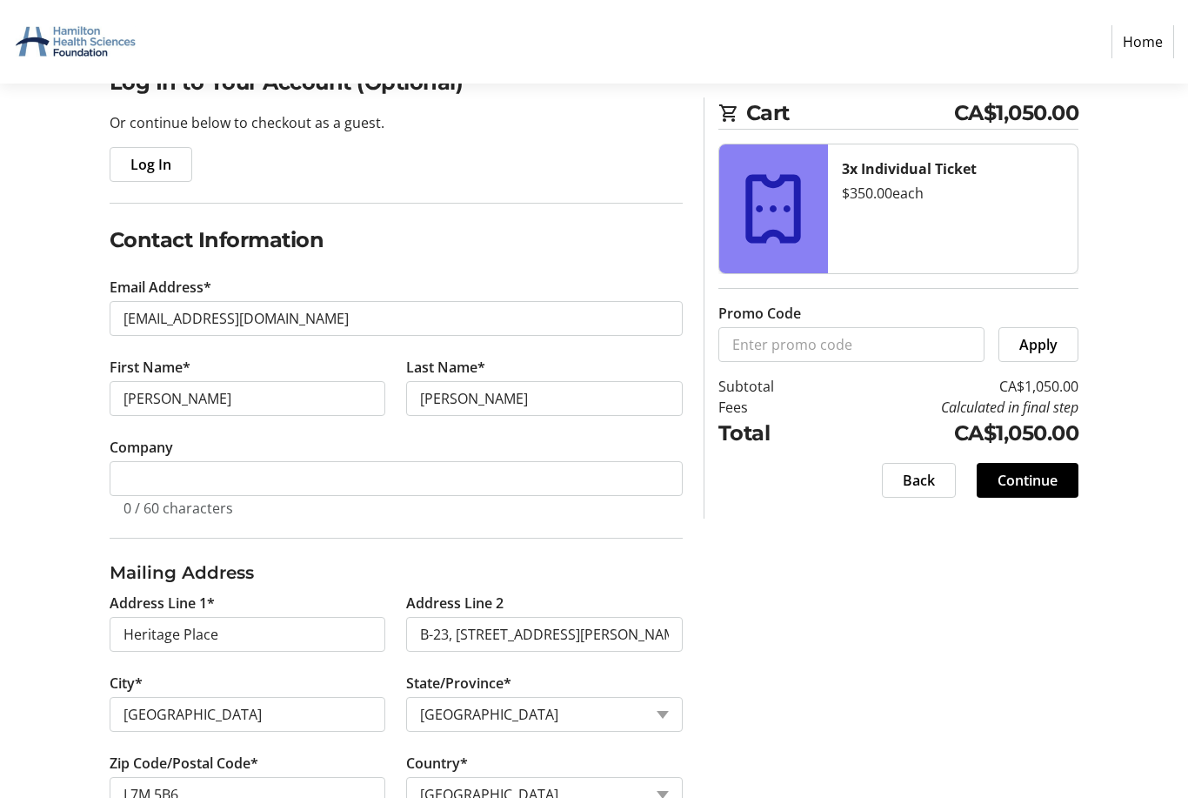
click at [1037, 477] on span "Continue" at bounding box center [1028, 480] width 60 height 21
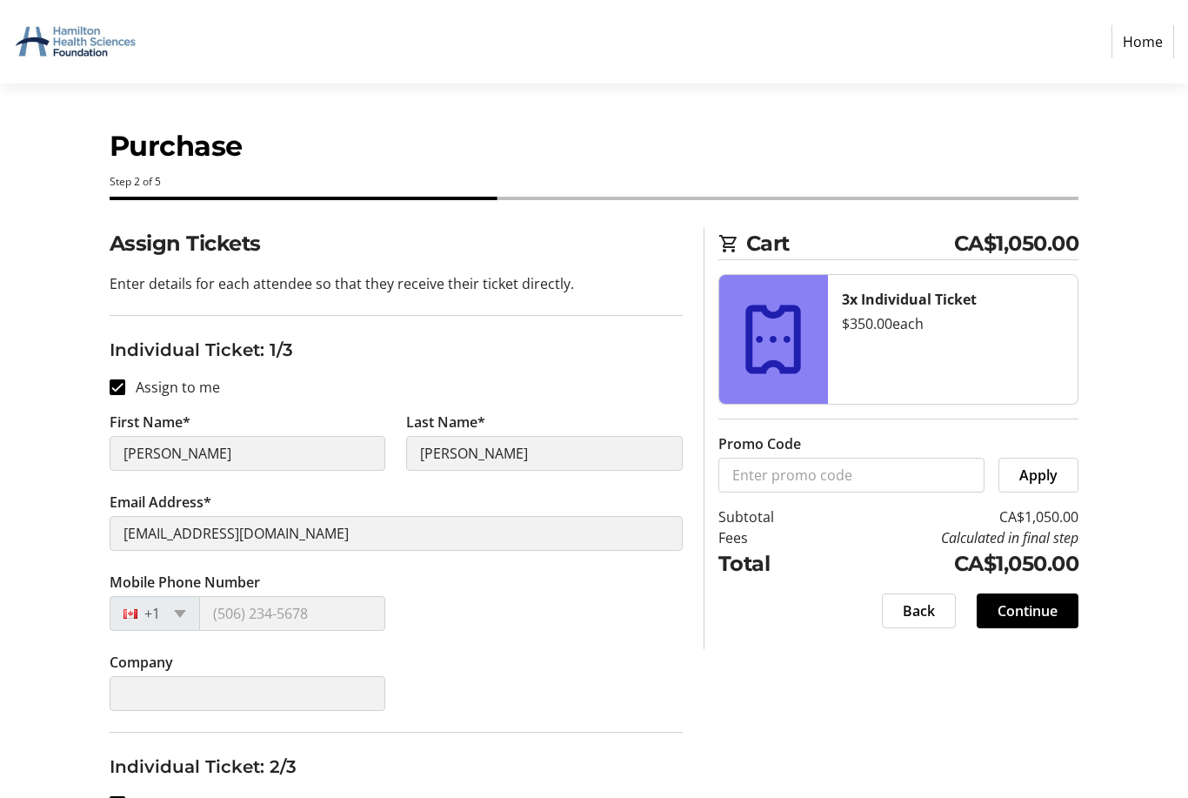
click at [168, 604] on div "+1" at bounding box center [155, 613] width 90 height 35
click at [128, 609] on div at bounding box center [135, 613] width 50 height 19
click at [139, 630] on div "+1" at bounding box center [155, 613] width 90 height 35
click at [148, 638] on tr-form-field "Mobile Phone Number +1" at bounding box center [247, 611] width 297 height 80
click at [149, 629] on div "+1" at bounding box center [135, 613] width 50 height 33
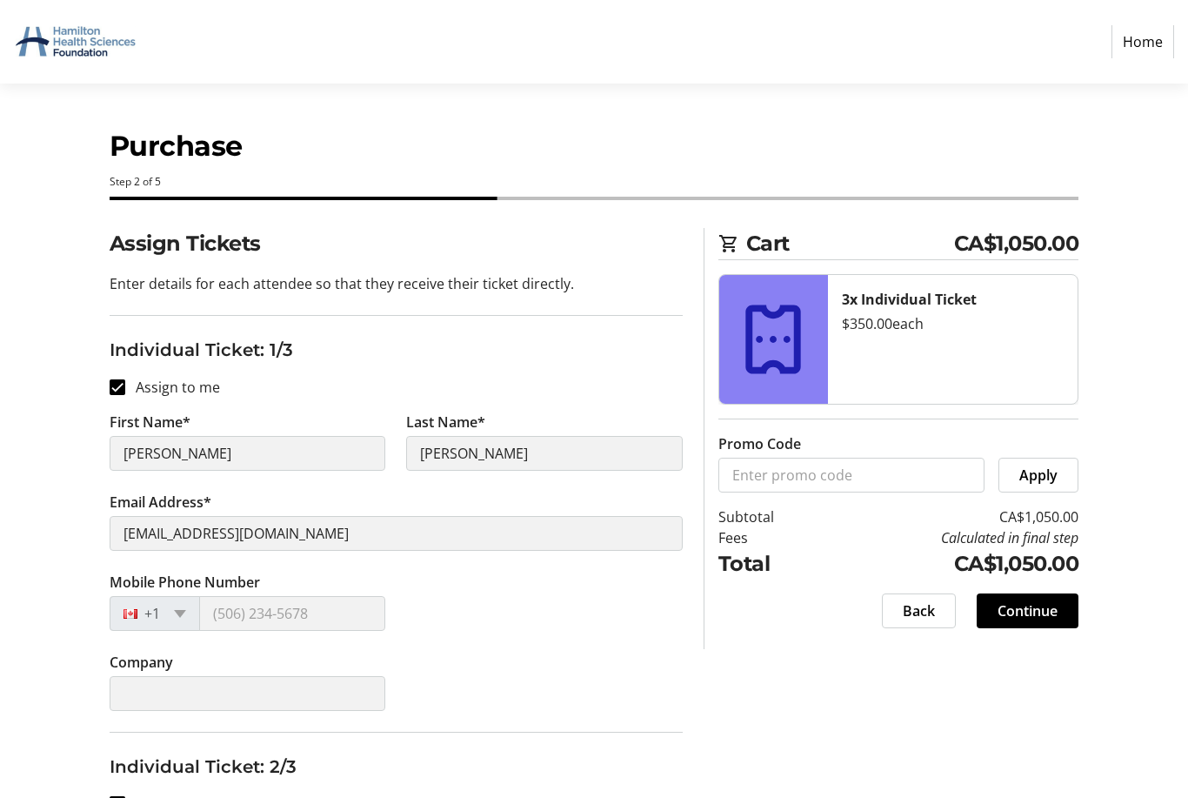
click at [154, 635] on tr-form-field "Mobile Phone Number +1" at bounding box center [247, 611] width 297 height 80
click at [147, 624] on div "+1" at bounding box center [135, 613] width 50 height 33
click at [111, 382] on input "Assign to me" at bounding box center [118, 387] width 16 height 16
checkbox input "false"
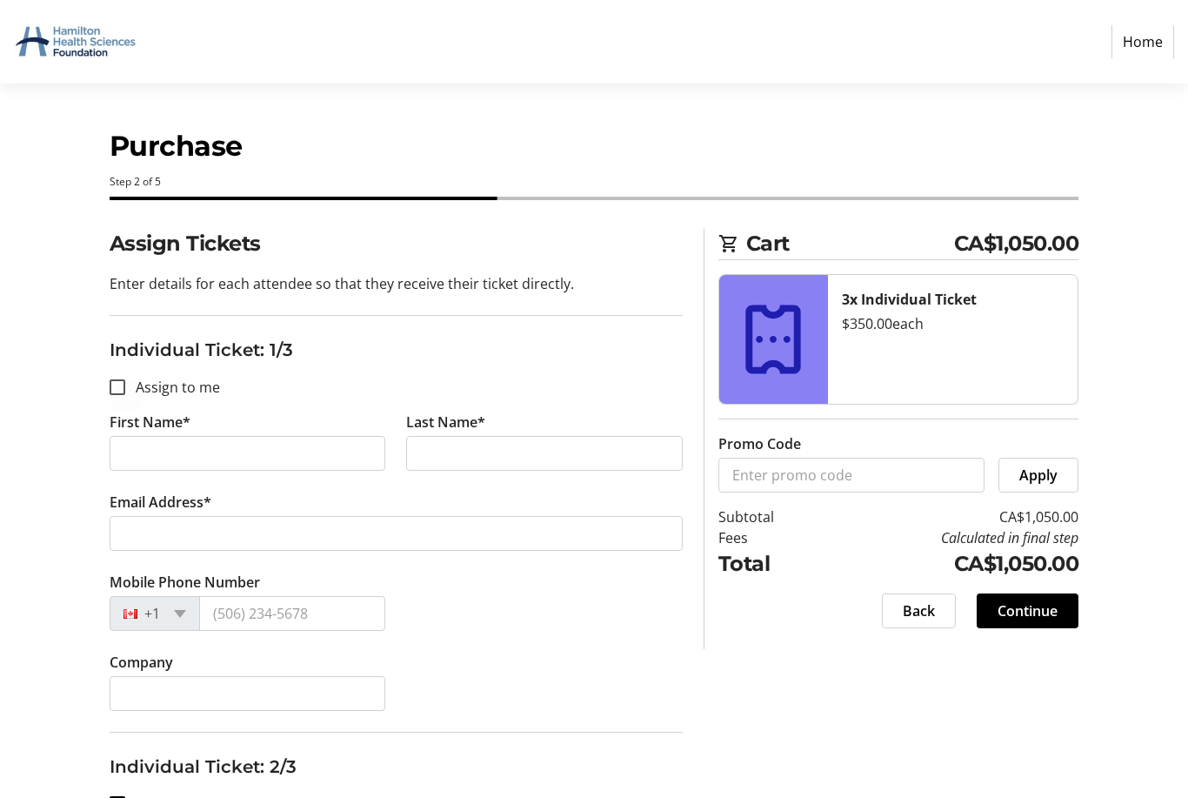
click at [129, 383] on div at bounding box center [118, 387] width 42 height 42
checkbox input "true"
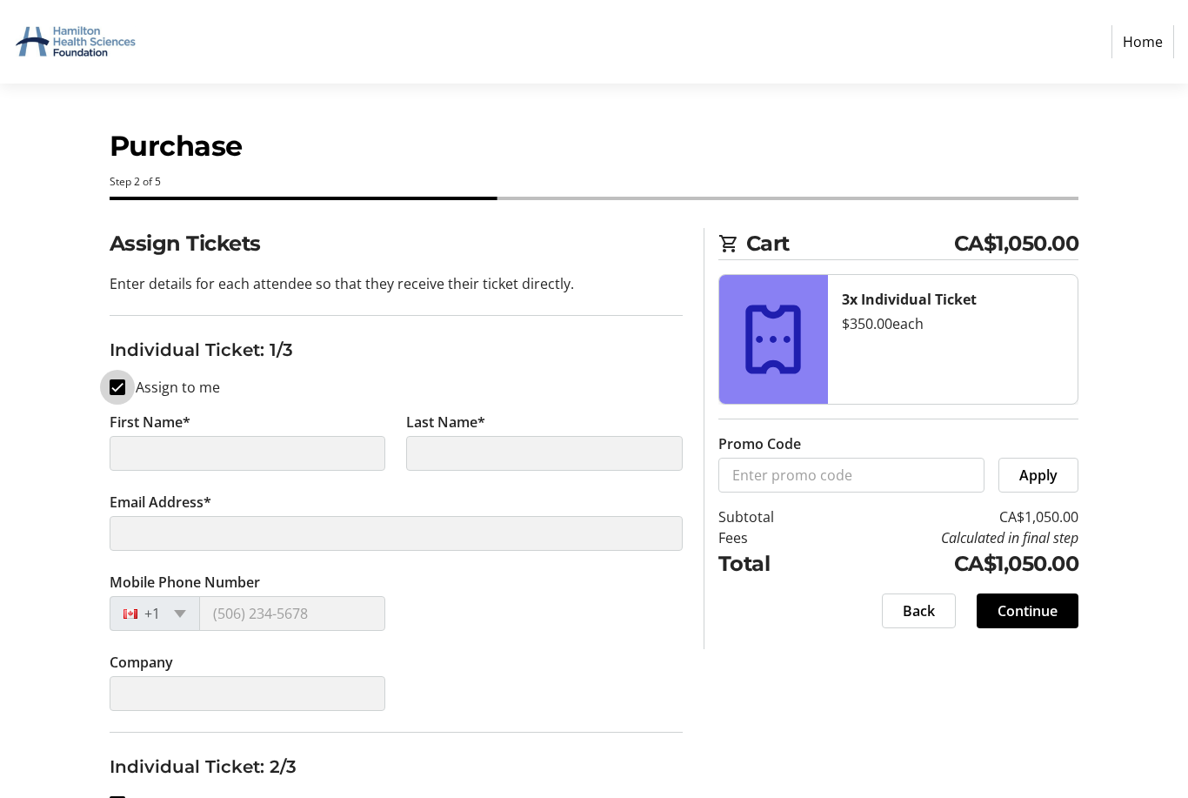
type input "Joan"
type input "Mitchell"
type input "smilliejoan@gmail.com"
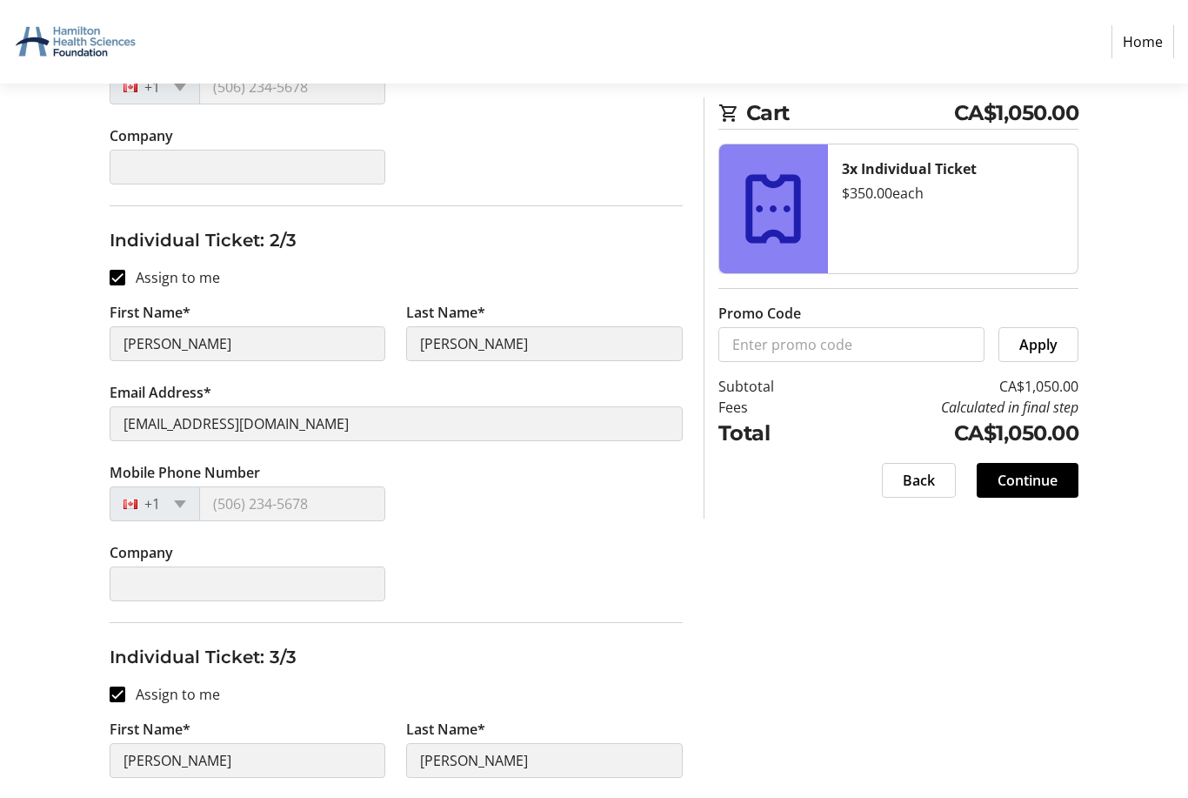
scroll to position [527, 0]
click at [180, 496] on div "+1" at bounding box center [155, 502] width 90 height 35
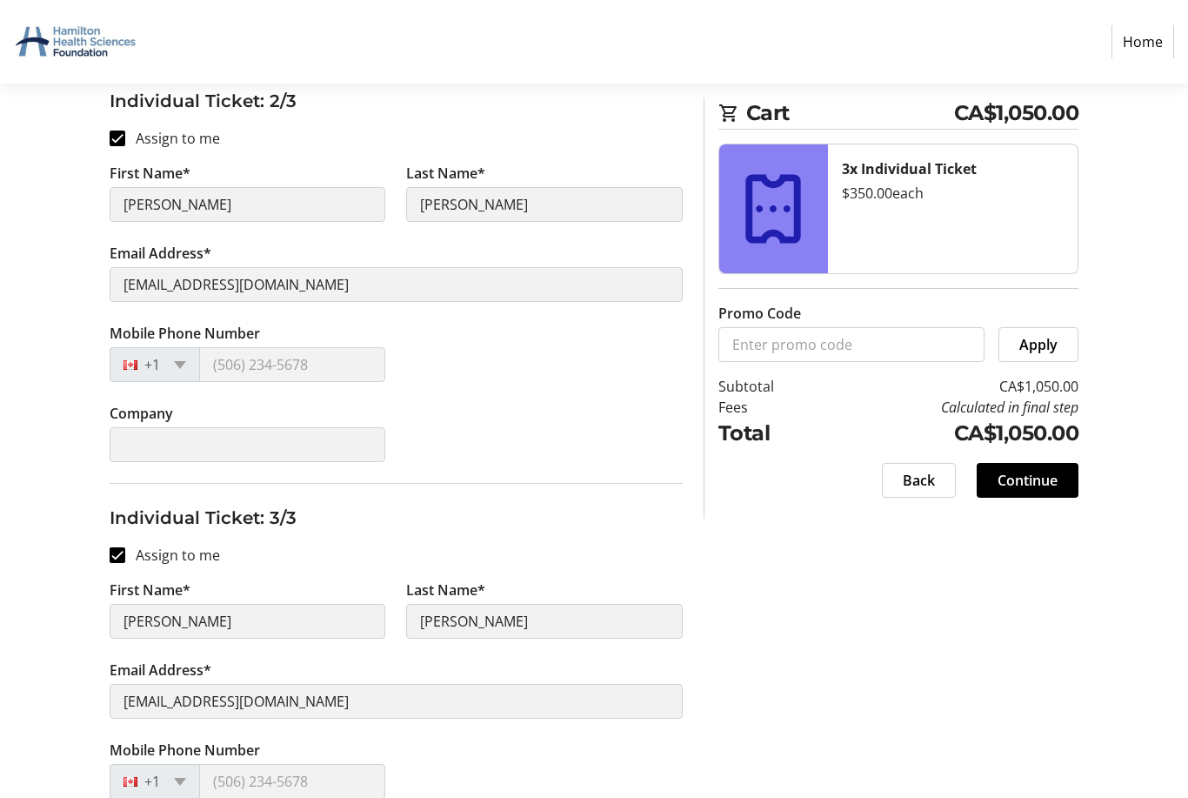
scroll to position [711, 0]
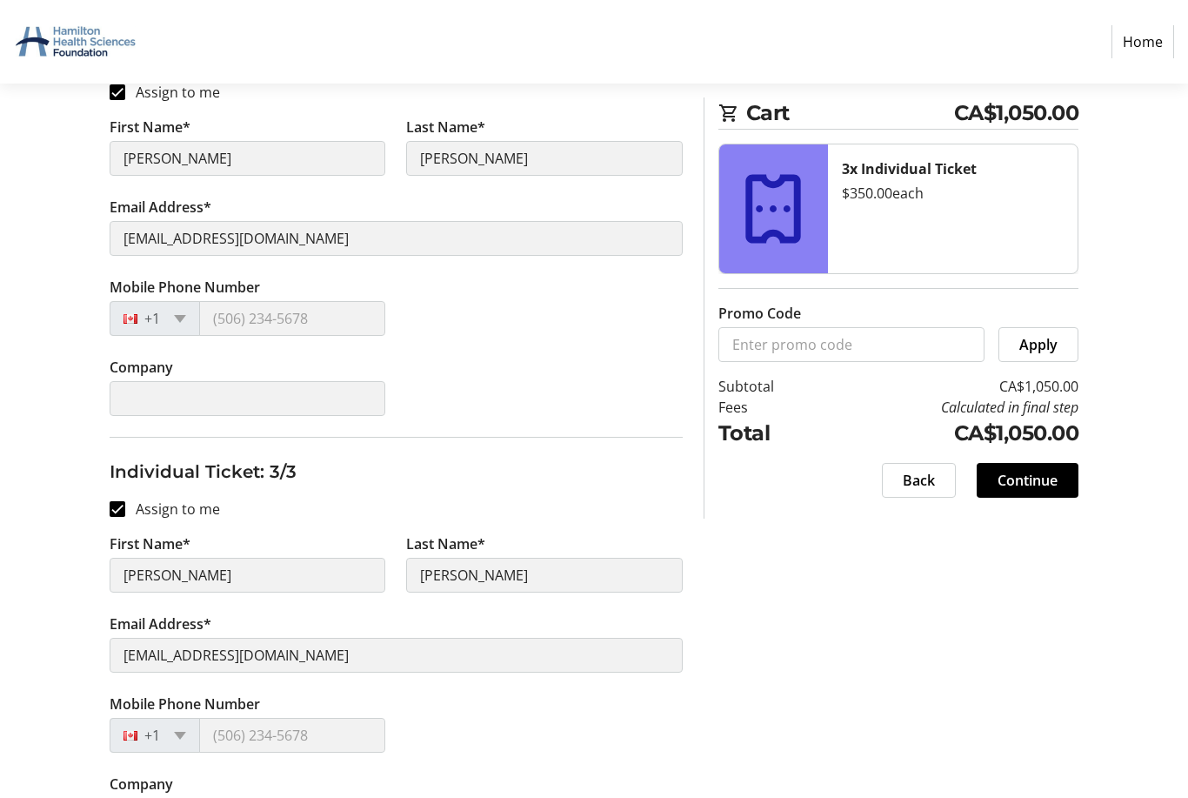
click at [1038, 480] on span "Continue" at bounding box center [1028, 480] width 60 height 21
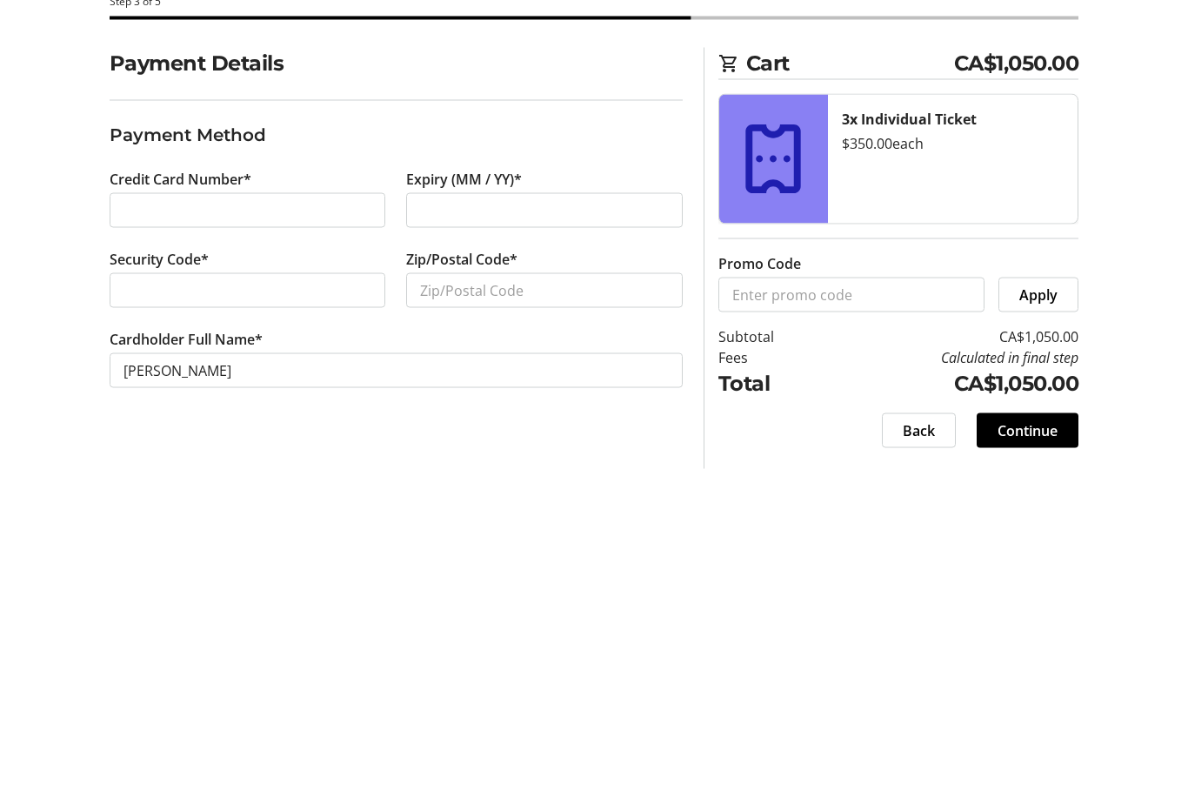
click at [216, 453] on div at bounding box center [248, 470] width 277 height 35
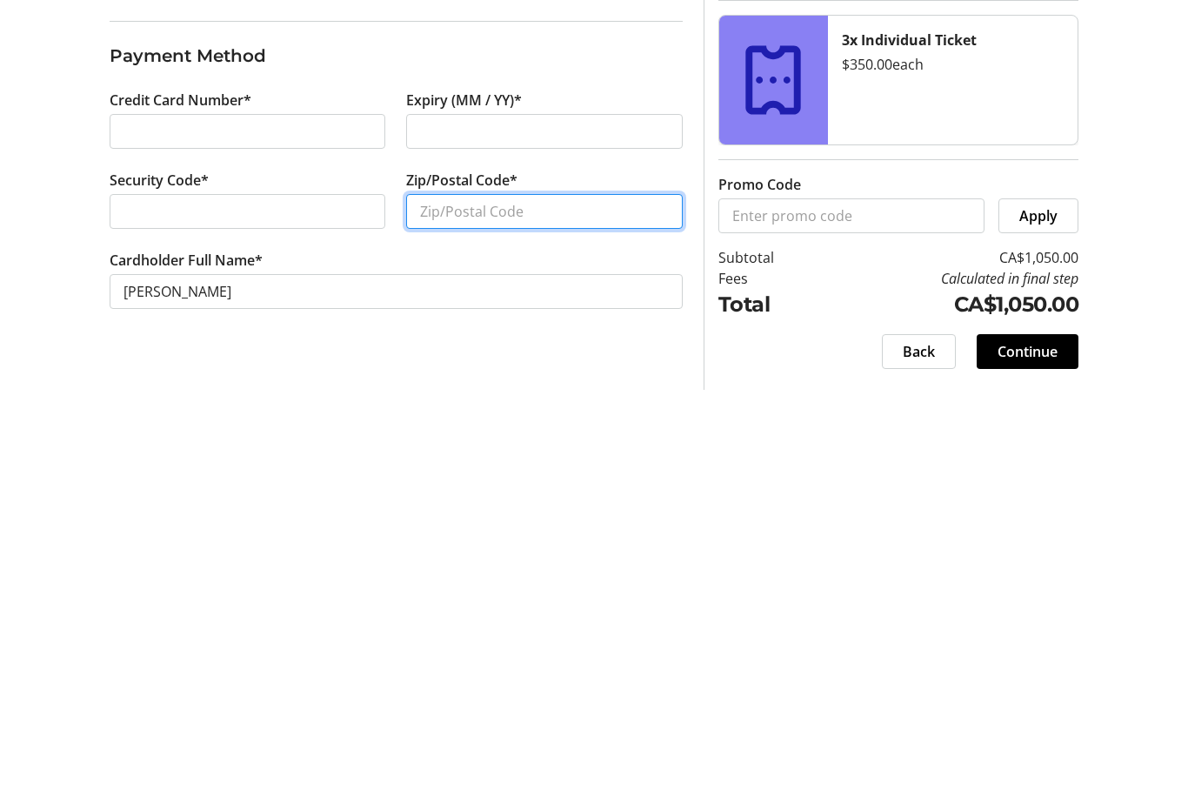
click at [458, 453] on input "Zip/Postal Code*" at bounding box center [544, 470] width 277 height 35
type input "L7M 5B6"
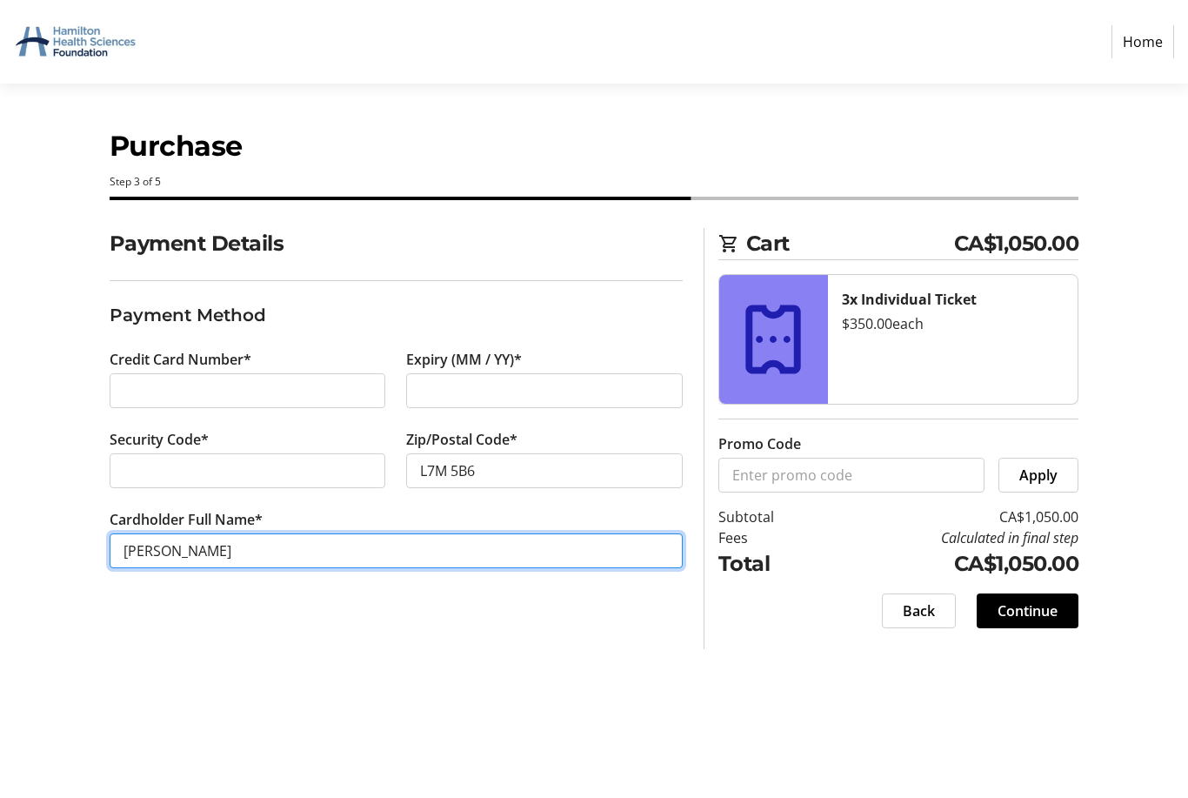
click at [157, 560] on input "Joan Mitchell" at bounding box center [396, 550] width 573 height 35
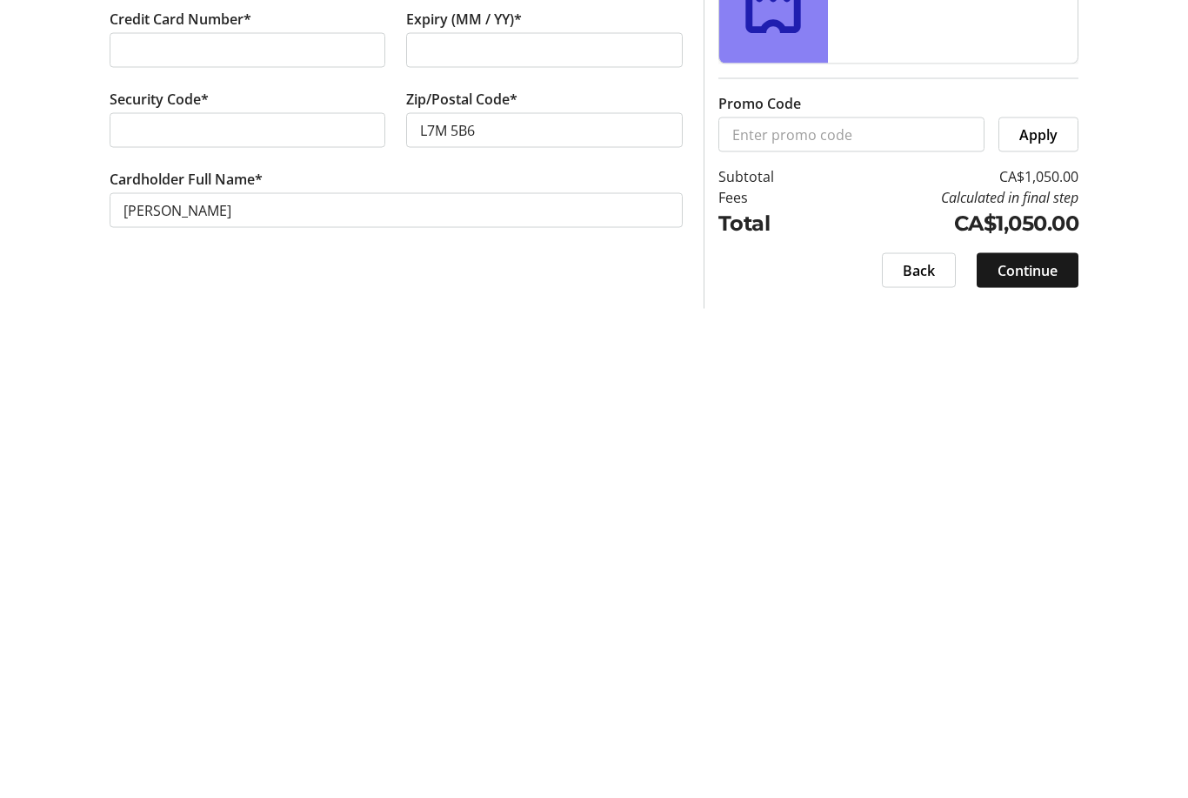
click at [1020, 600] on span "Continue" at bounding box center [1028, 610] width 60 height 21
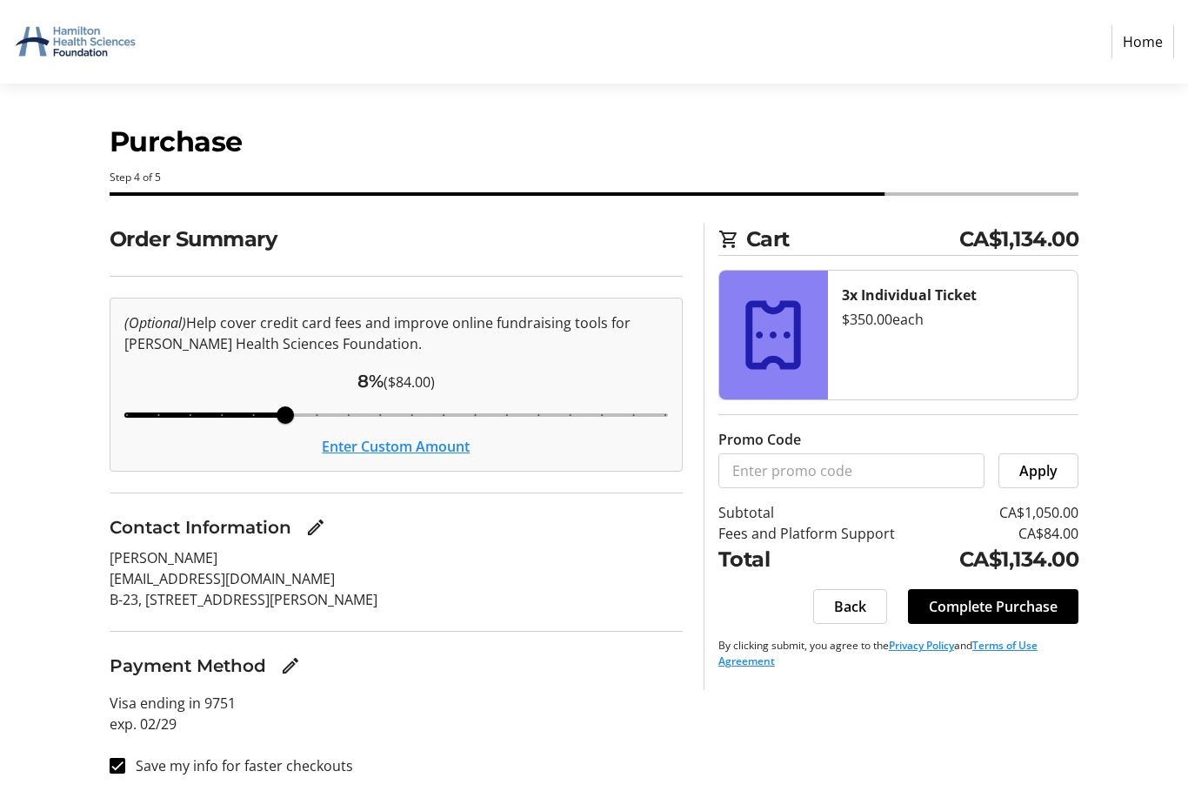
scroll to position [30, 0]
click at [1023, 597] on span "Complete Purchase" at bounding box center [993, 607] width 129 height 21
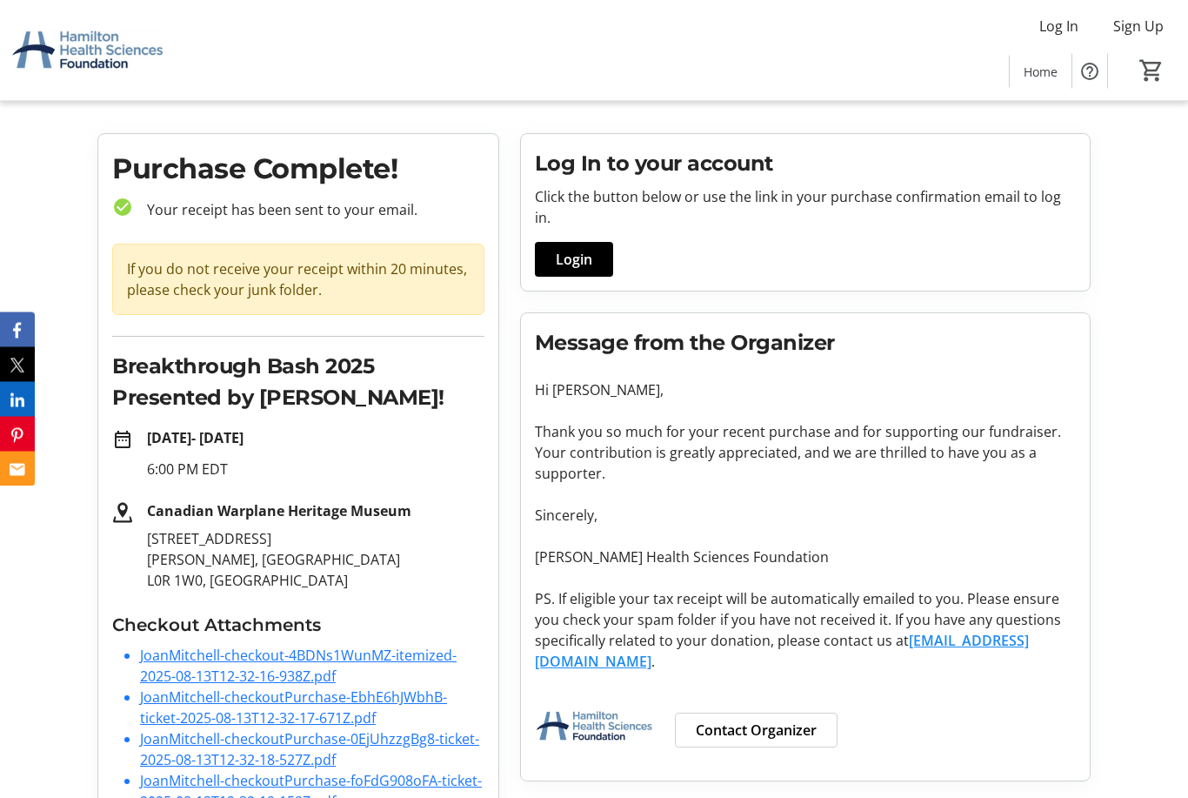
scroll to position [26, 0]
click at [331, 655] on link "JoanMitchell-checkout-4BDNs1WunMZ-itemized-2025-08-13T12-32-16-938Z.pdf" at bounding box center [298, 664] width 317 height 40
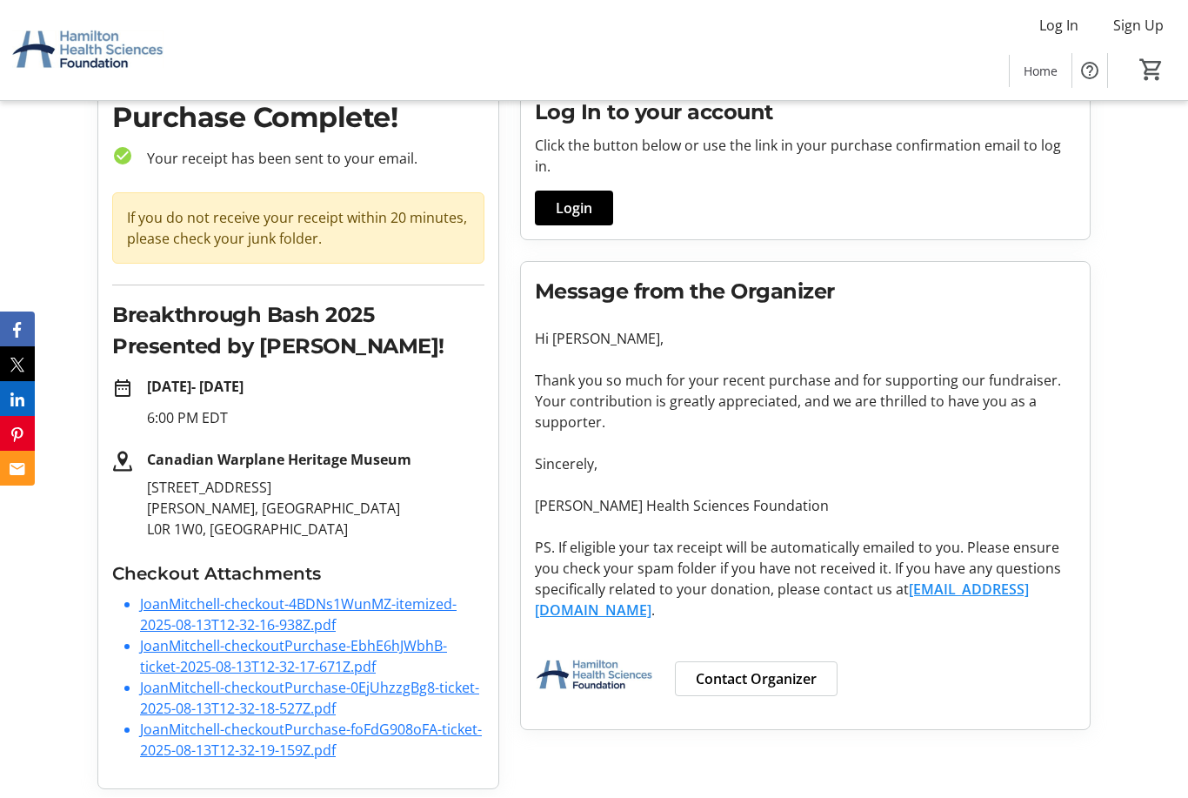
scroll to position [82, 0]
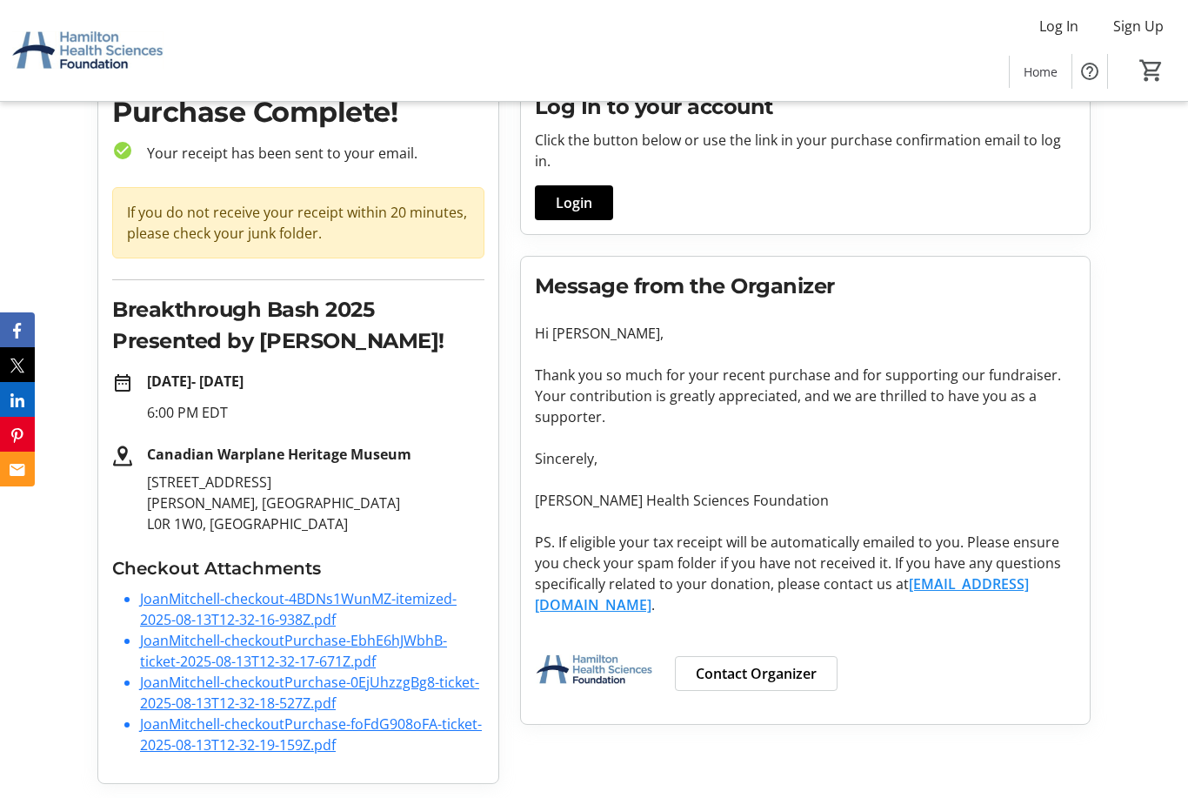
click at [217, 736] on link "JoanMitchell-checkoutPurchase-foFdG908oFA-ticket-2025-08-13T12-32-19-159Z.pdf" at bounding box center [311, 734] width 342 height 40
click at [252, 694] on link "JoanMitchell-checkoutPurchase-0EjUhzzgBg8-ticket-2025-08-13T12-32-18-527Z.pdf" at bounding box center [309, 692] width 339 height 40
click at [224, 653] on link "JoanMitchell-checkoutPurchase-EbhE6hJWbhB-ticket-2025-08-13T12-32-17-671Z.pdf" at bounding box center [293, 651] width 307 height 40
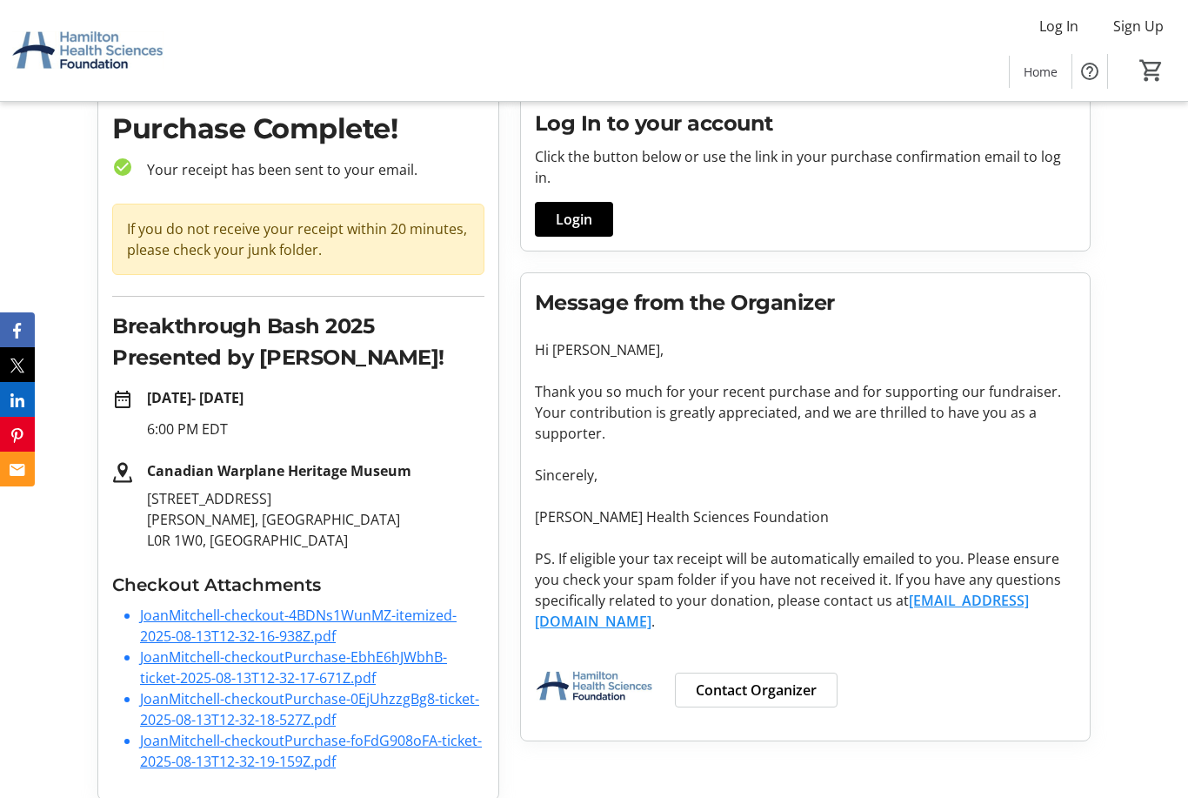
scroll to position [0, 0]
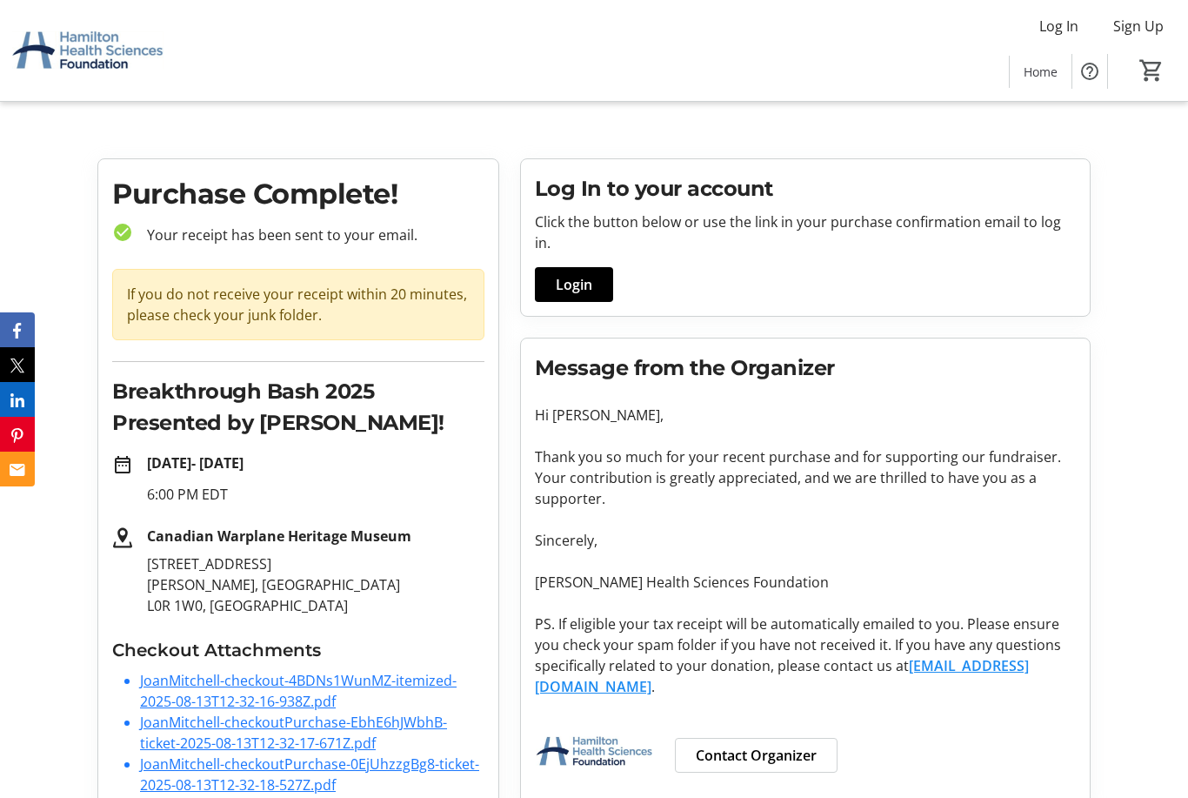
click at [585, 274] on span "Login" at bounding box center [574, 284] width 37 height 21
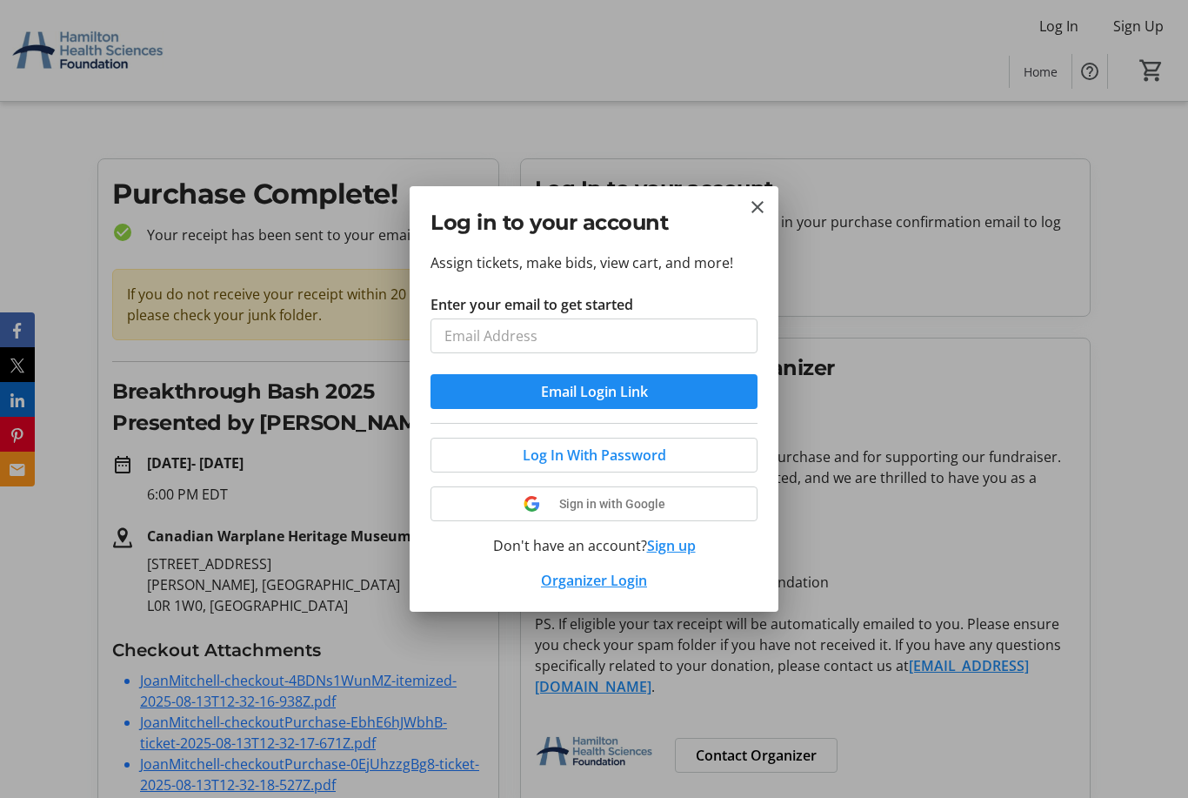
click at [554, 338] on input "Enter your email to get started" at bounding box center [594, 335] width 327 height 35
type input "smilliejoan@gmail.com"
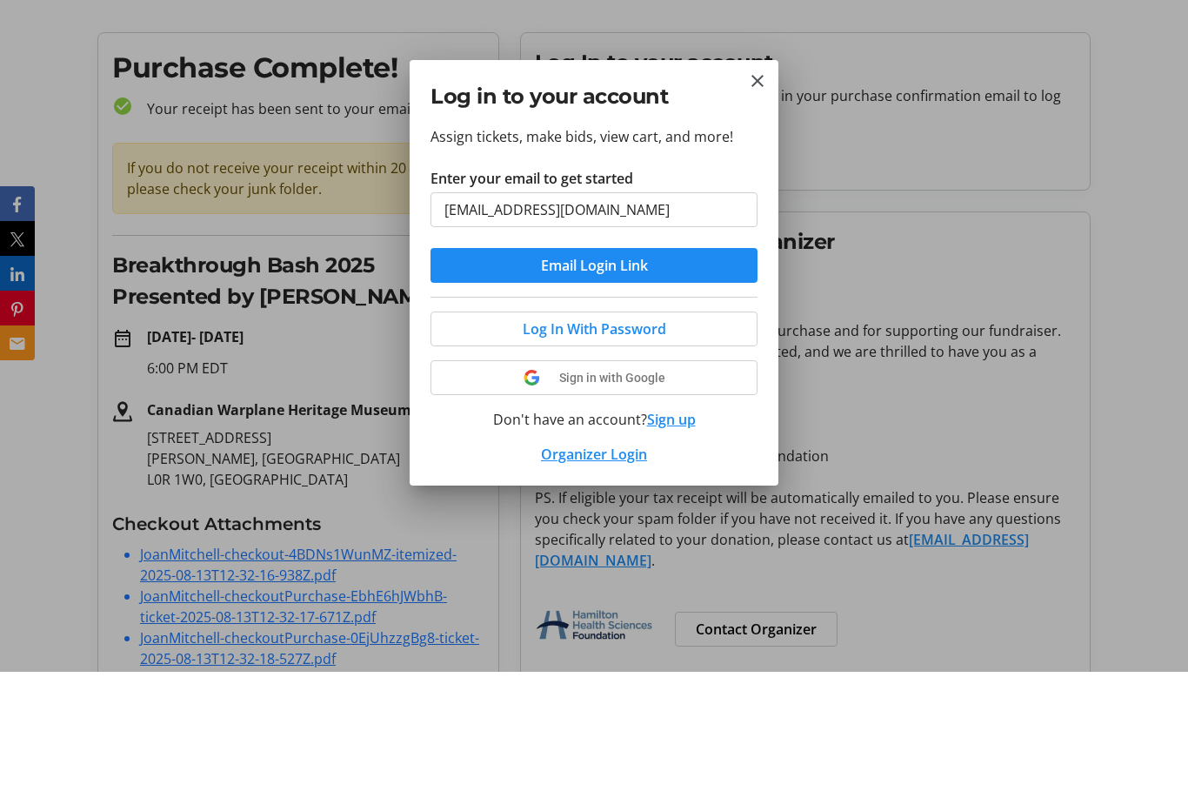
click at [671, 434] on span at bounding box center [593, 455] width 325 height 42
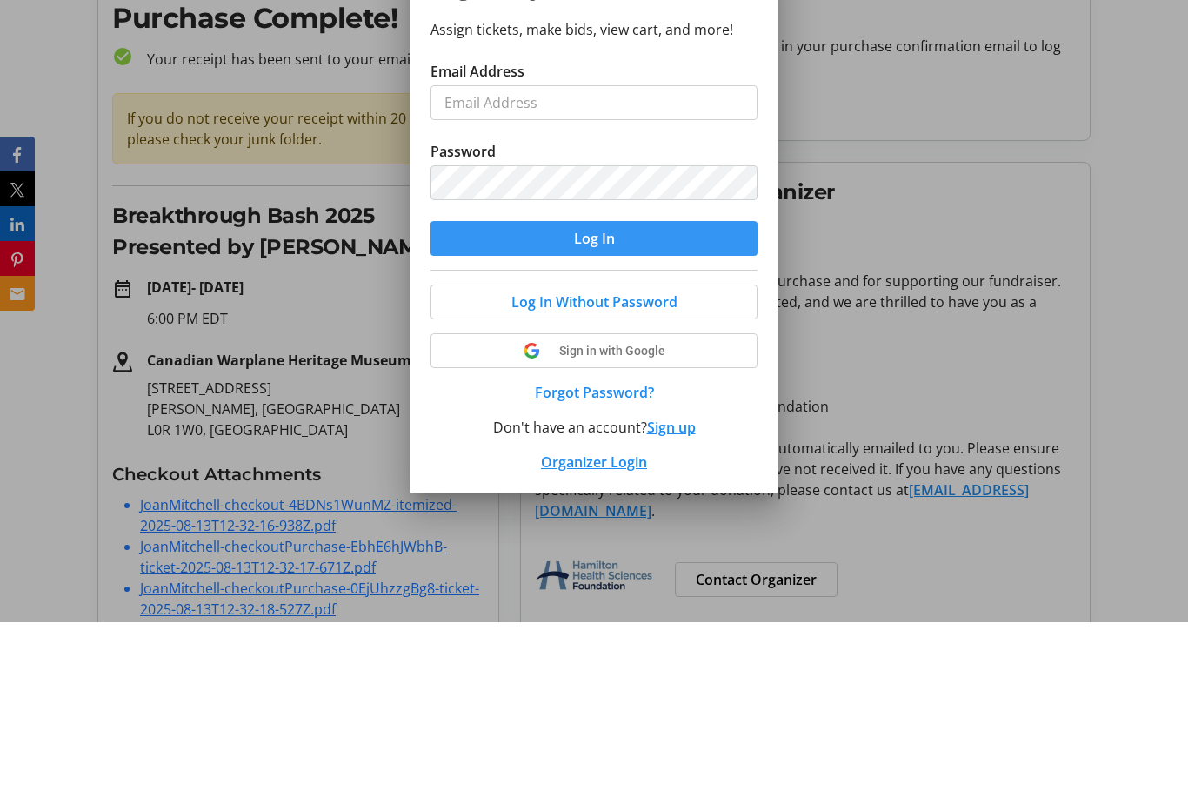
click at [626, 393] on span "submit" at bounding box center [594, 414] width 327 height 42
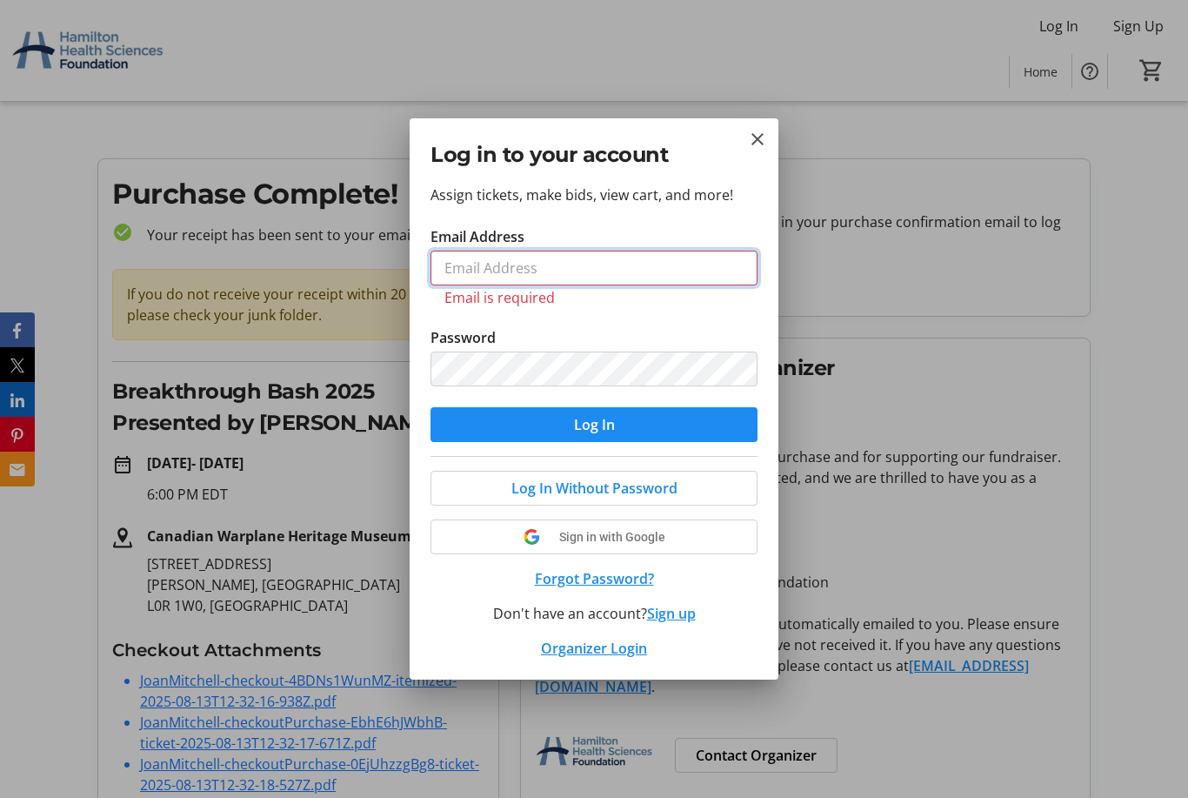
click at [522, 271] on input "Email Address" at bounding box center [594, 267] width 327 height 35
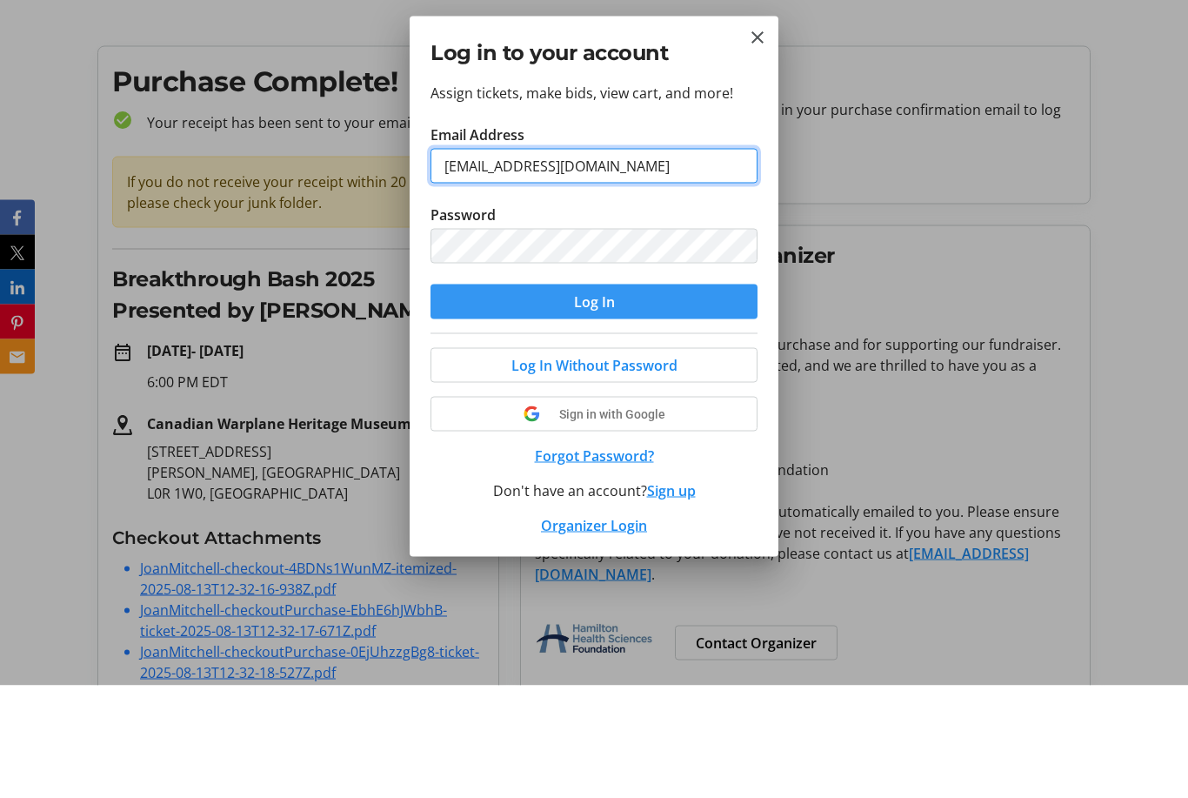
type input "smilliejoan@gmail.com"
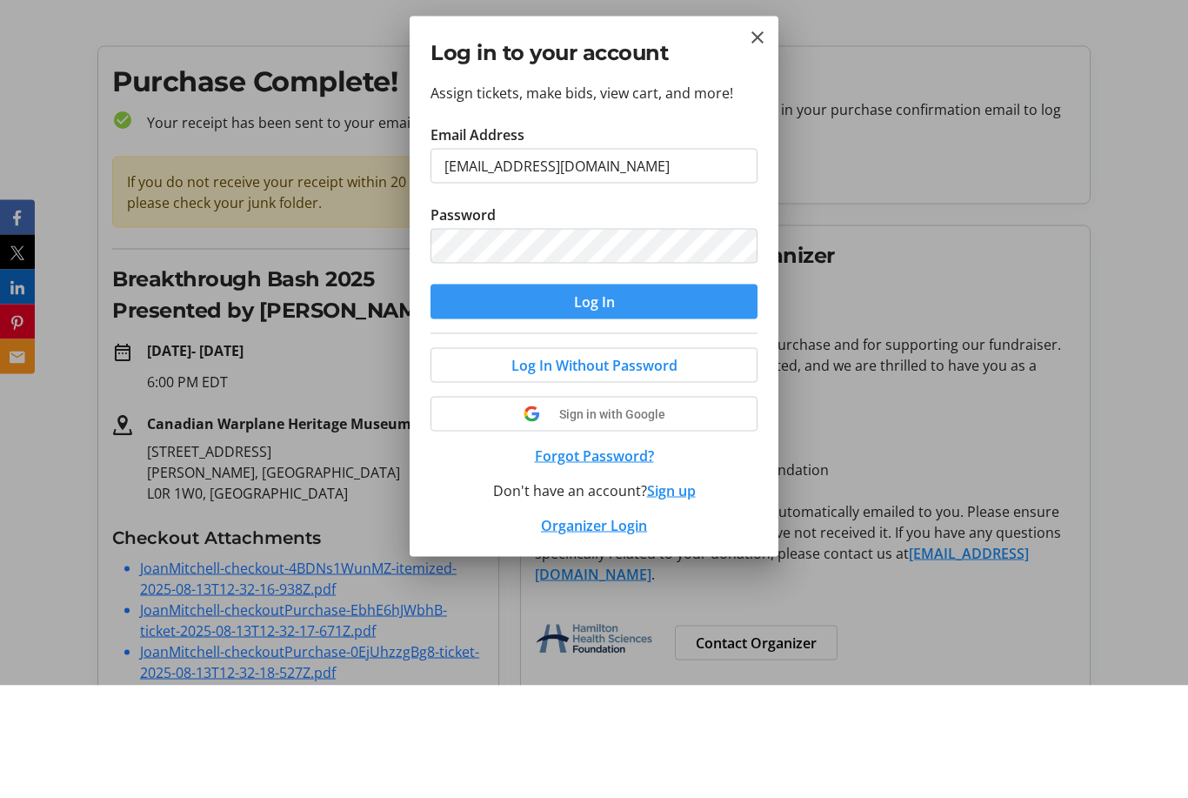
click at [636, 393] on span "submit" at bounding box center [594, 414] width 327 height 42
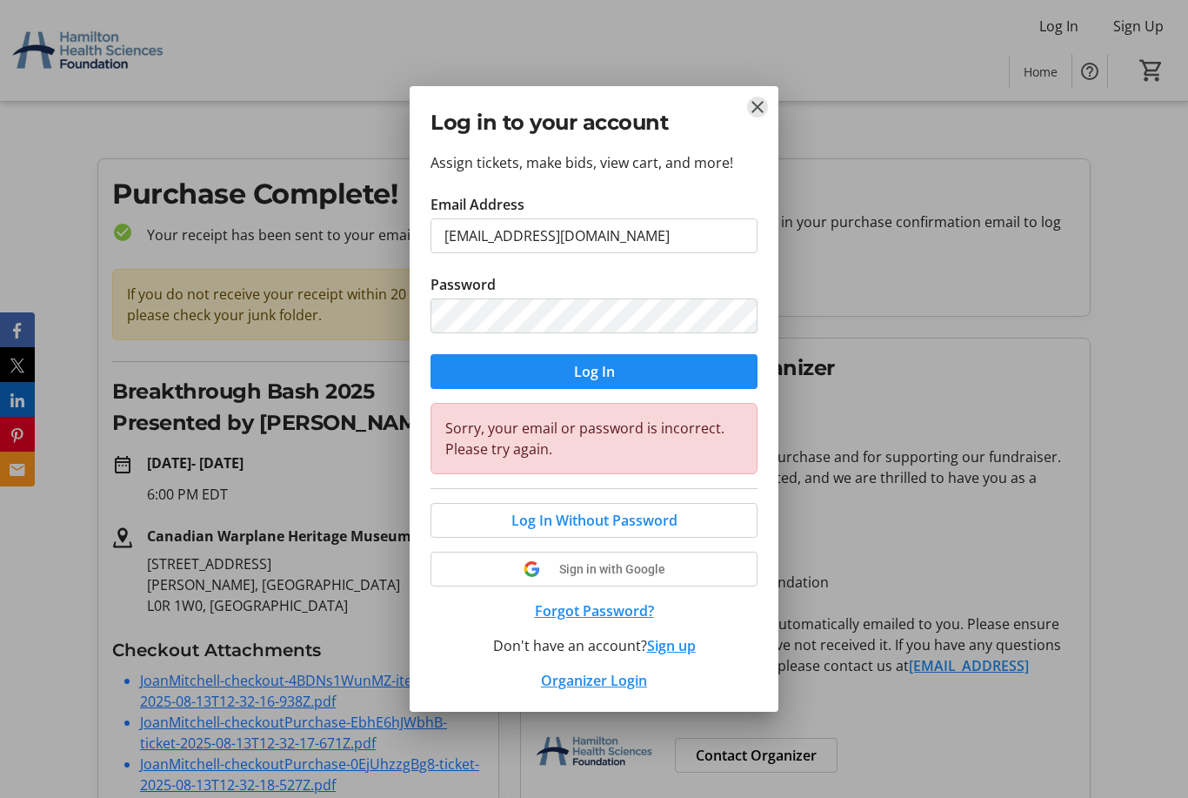
click at [762, 109] on mat-icon "Close" at bounding box center [757, 107] width 21 height 21
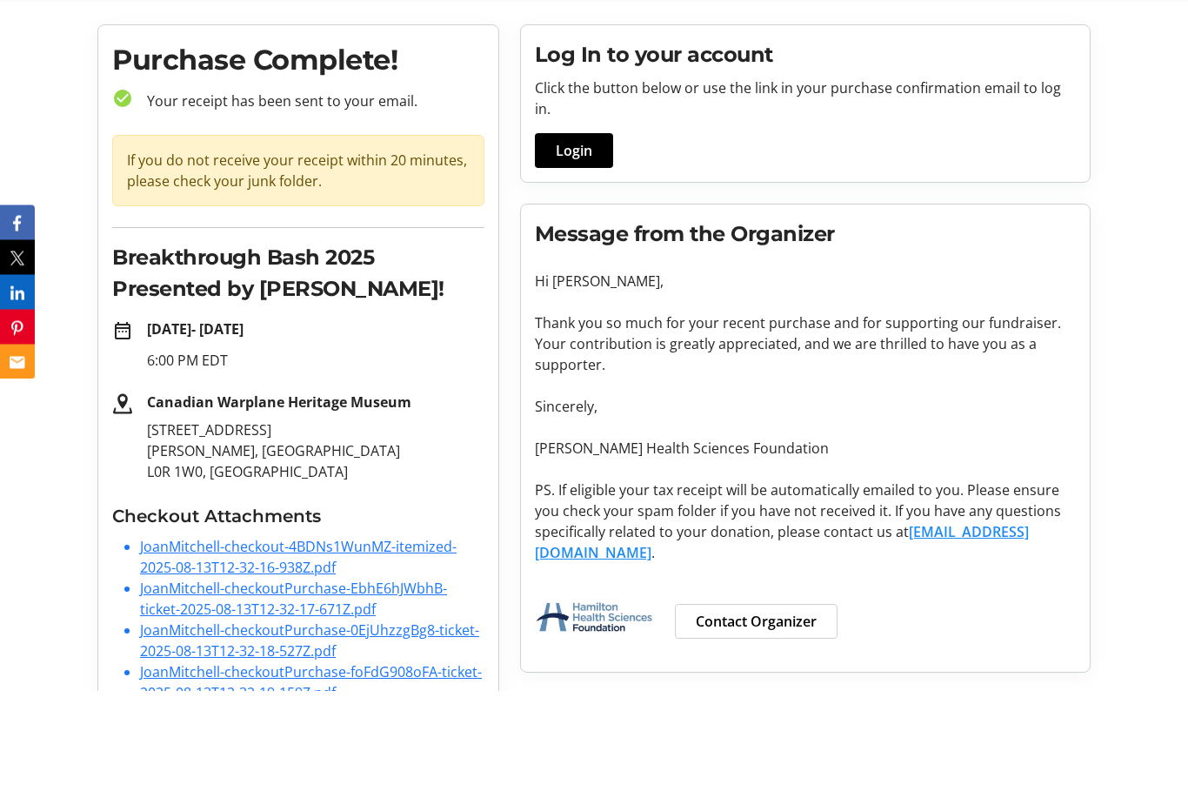
scroll to position [26, 0]
